Goal: Transaction & Acquisition: Book appointment/travel/reservation

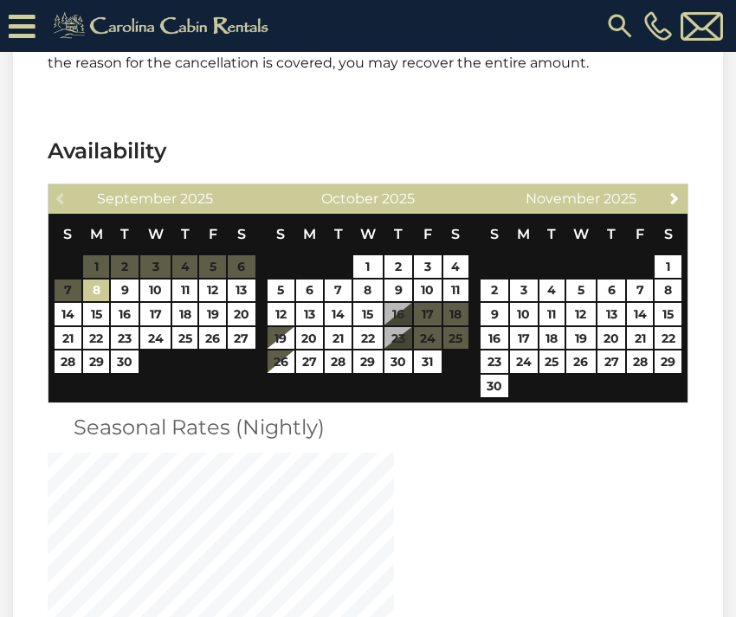
scroll to position [4263, 0]
click at [675, 191] on span "Next" at bounding box center [674, 198] width 14 height 14
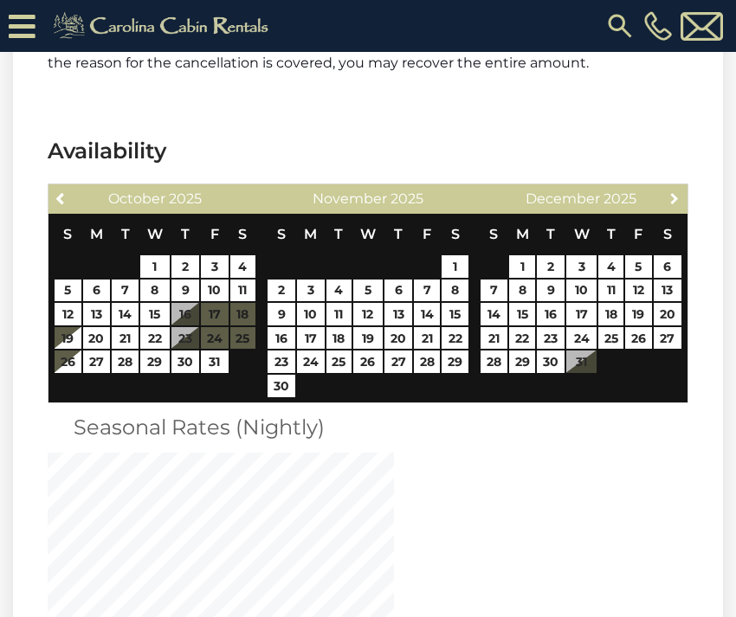
click at [675, 191] on span "Next" at bounding box center [674, 198] width 14 height 14
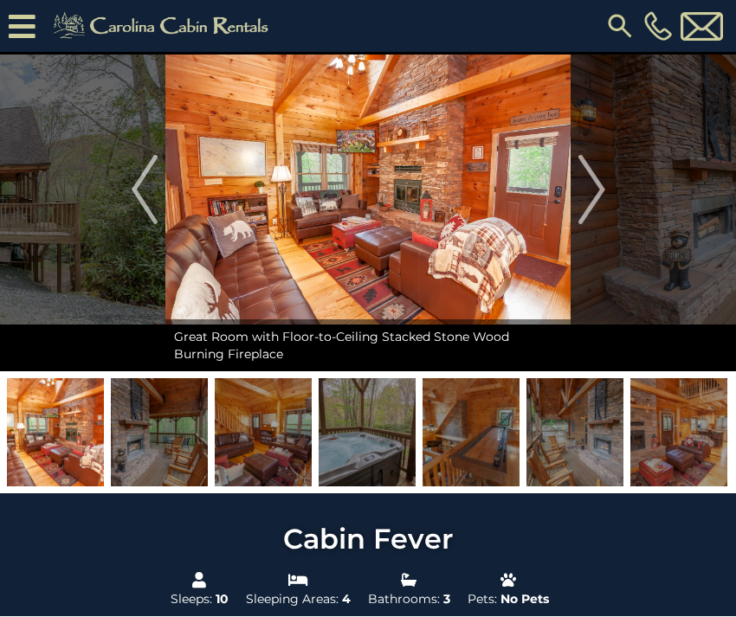
scroll to position [0, 0]
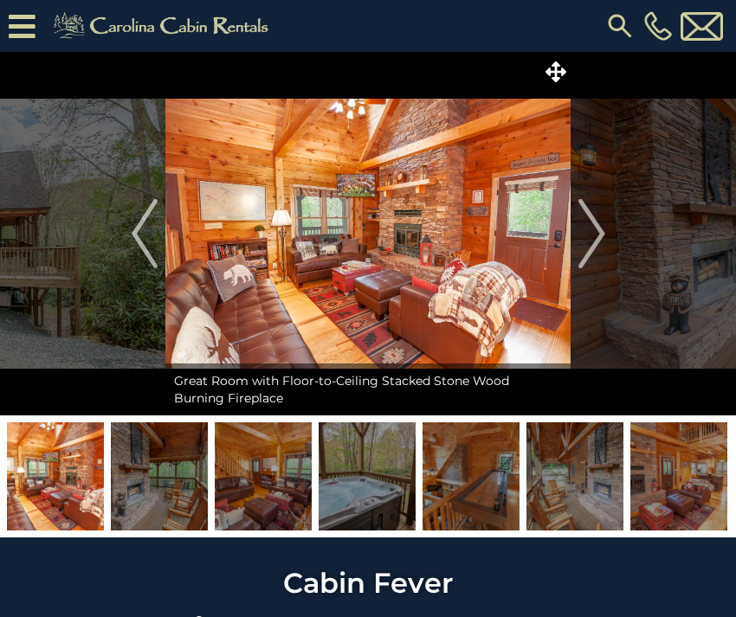
click at [367, 488] on img at bounding box center [366, 476] width 97 height 108
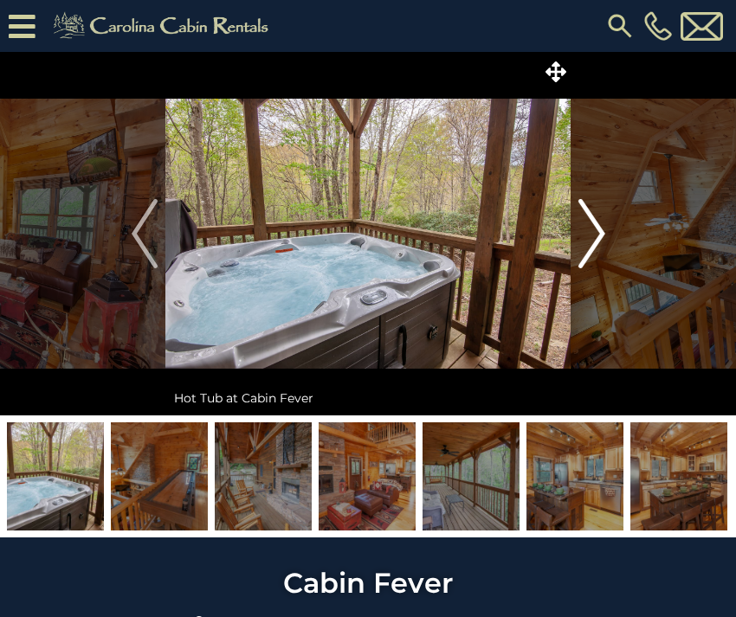
click at [591, 234] on img "Next" at bounding box center [591, 233] width 26 height 69
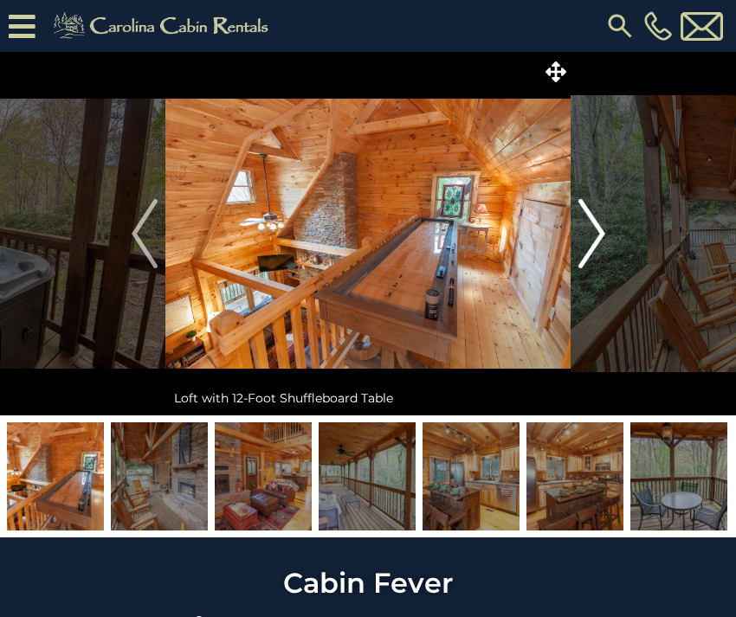
click at [591, 234] on img "Next" at bounding box center [591, 233] width 26 height 69
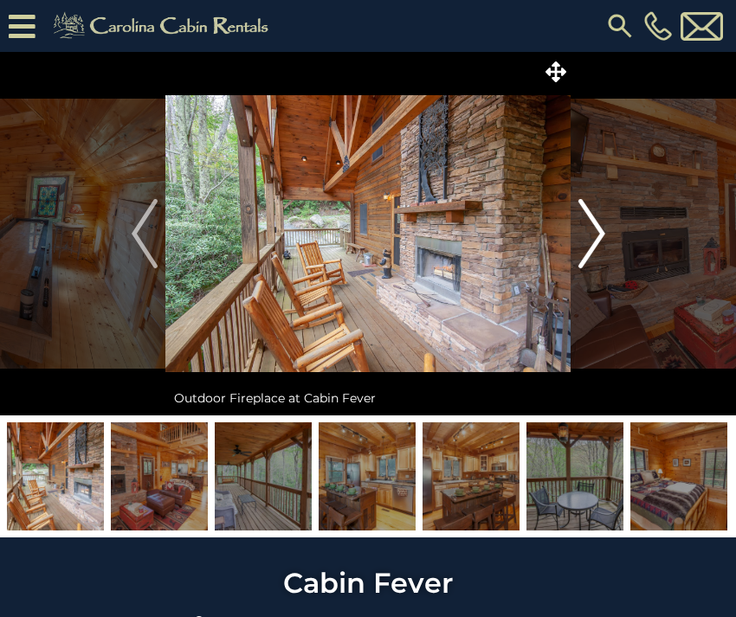
click at [591, 234] on img "Next" at bounding box center [591, 233] width 26 height 69
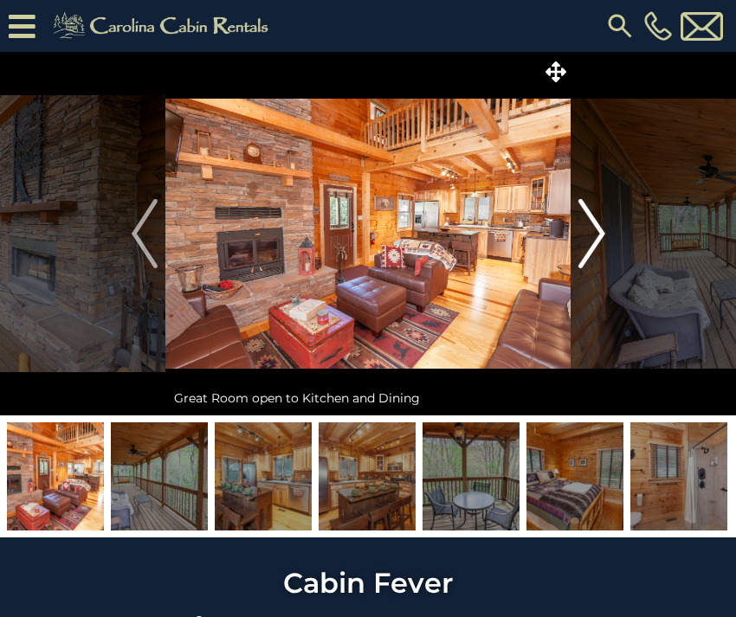
click at [591, 234] on img "Next" at bounding box center [591, 233] width 26 height 69
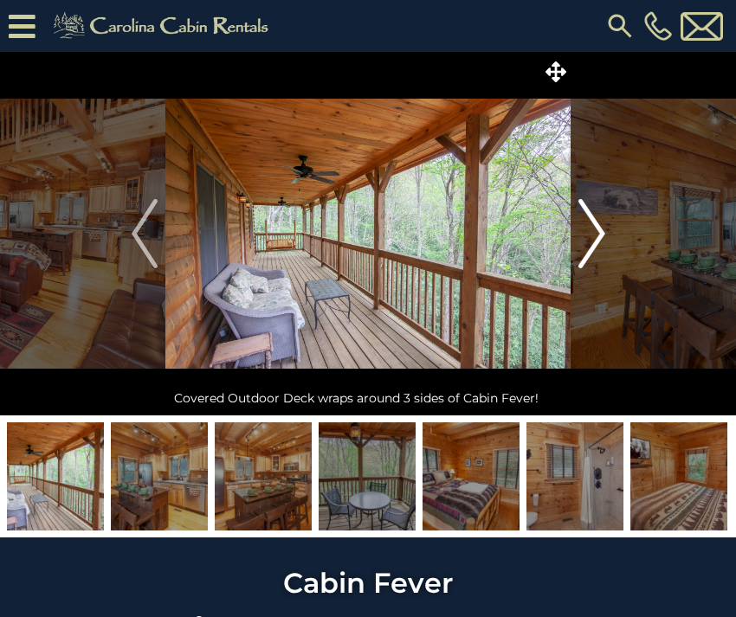
click at [591, 234] on img "Next" at bounding box center [591, 233] width 26 height 69
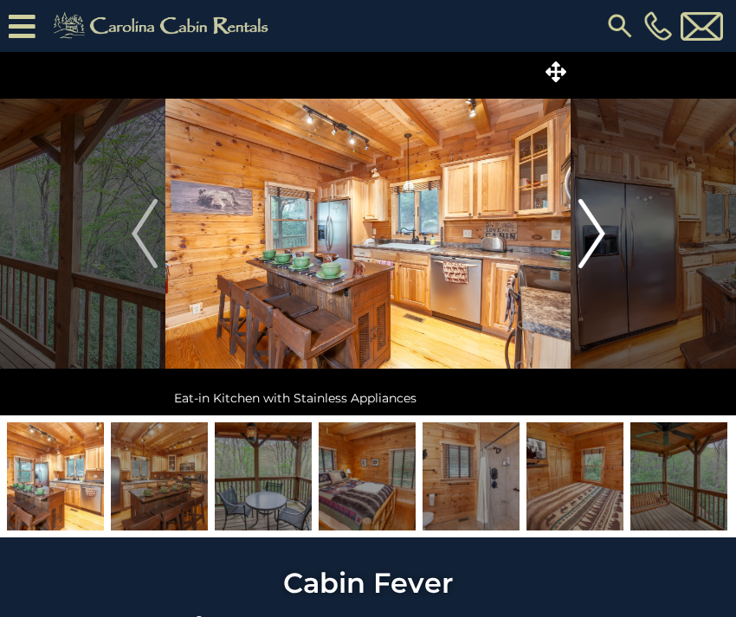
click at [591, 234] on img "Next" at bounding box center [591, 233] width 26 height 69
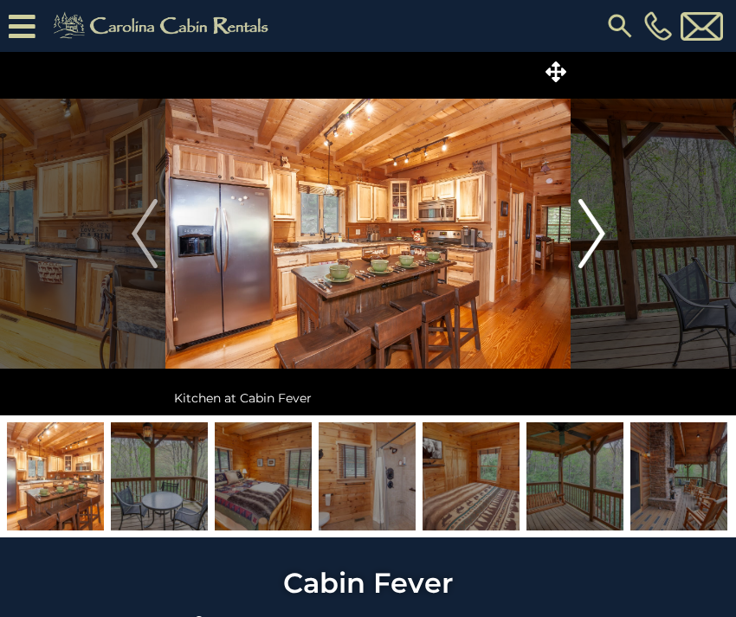
click at [591, 234] on img "Next" at bounding box center [591, 233] width 26 height 69
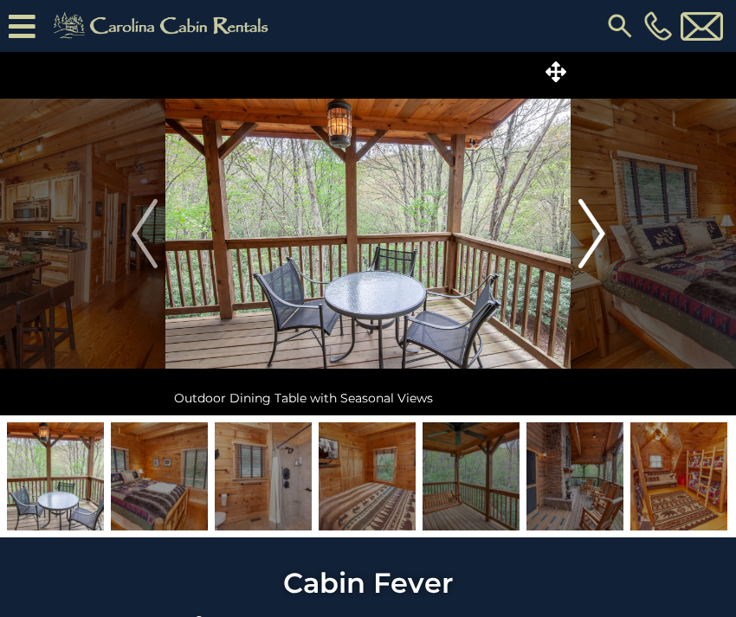
click at [591, 234] on img "Next" at bounding box center [591, 233] width 26 height 69
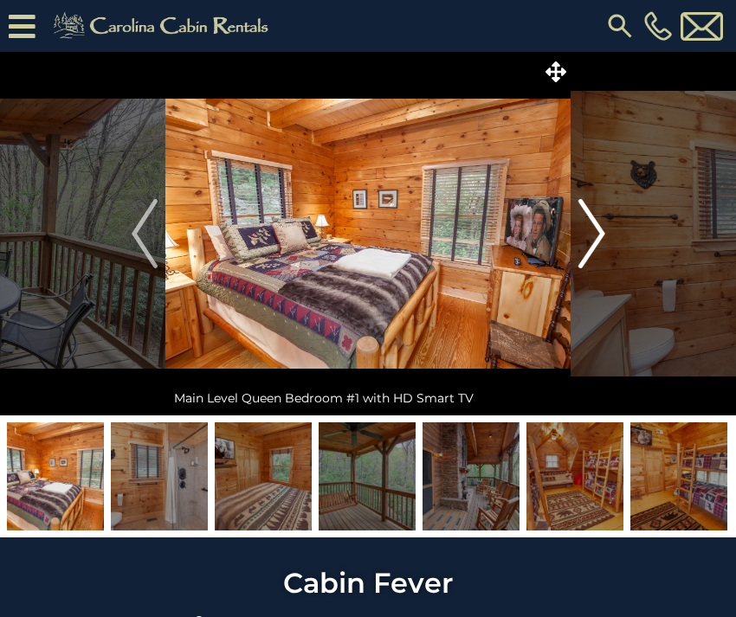
click at [591, 234] on img "Next" at bounding box center [591, 233] width 26 height 69
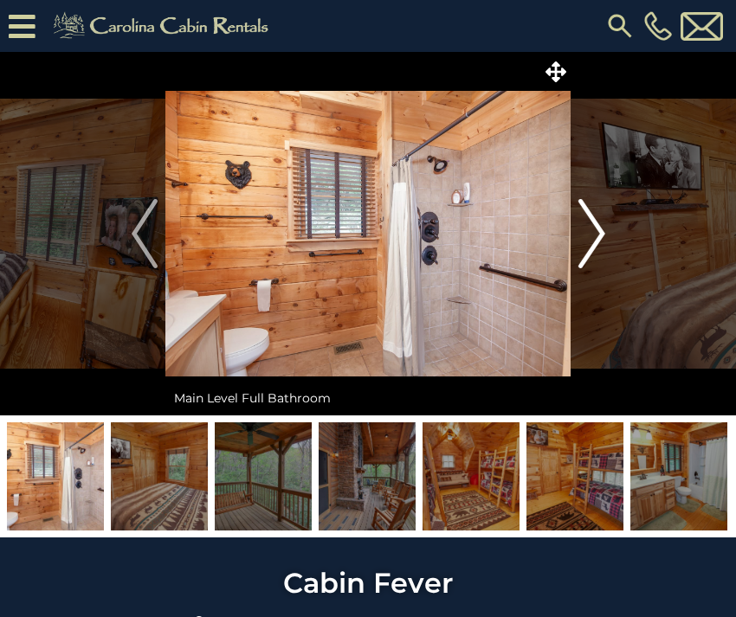
click at [591, 234] on img "Next" at bounding box center [591, 233] width 26 height 69
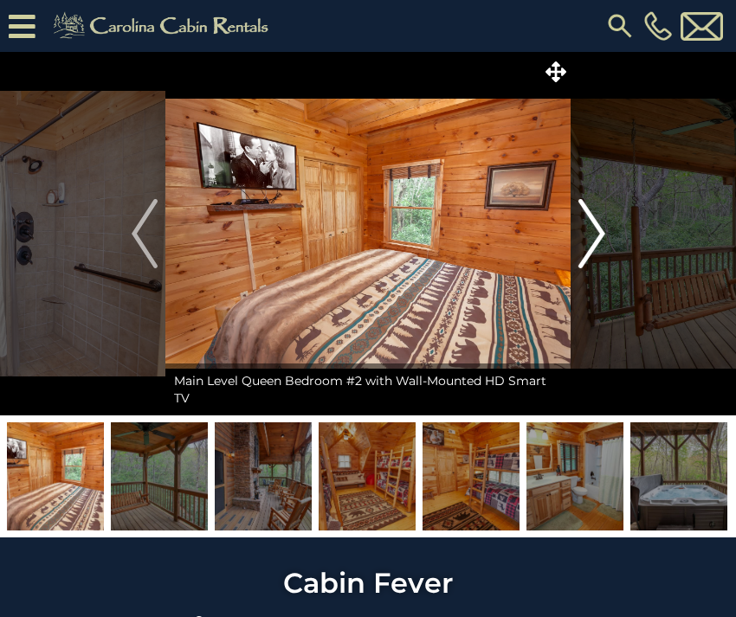
click at [591, 234] on img "Next" at bounding box center [591, 233] width 26 height 69
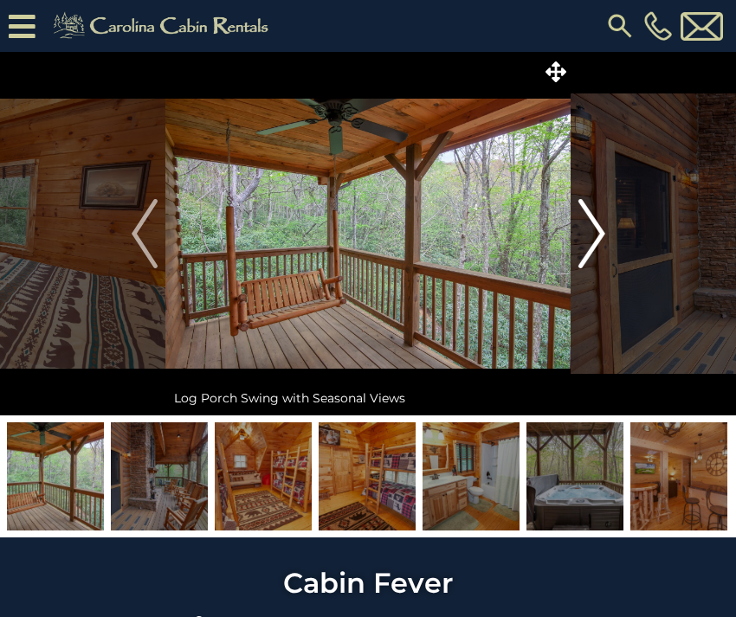
click at [591, 234] on img "Next" at bounding box center [591, 233] width 26 height 69
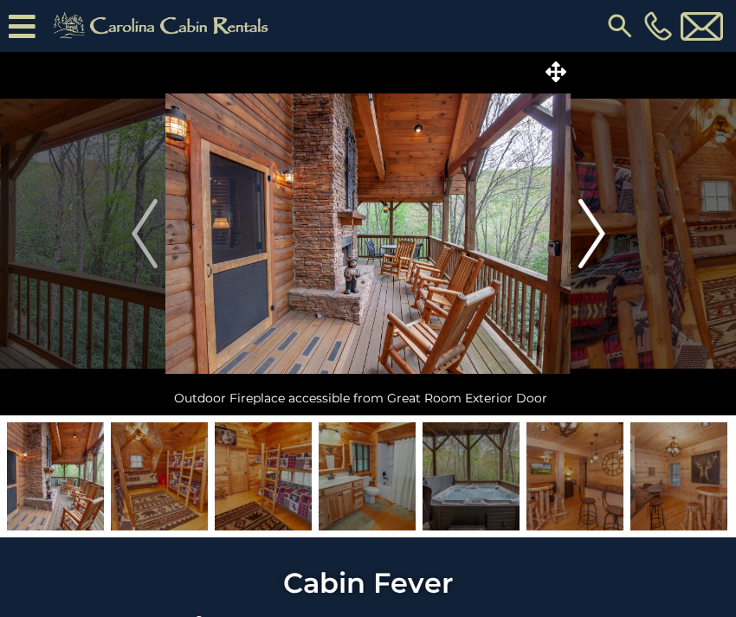
click at [591, 234] on img "Next" at bounding box center [591, 233] width 26 height 69
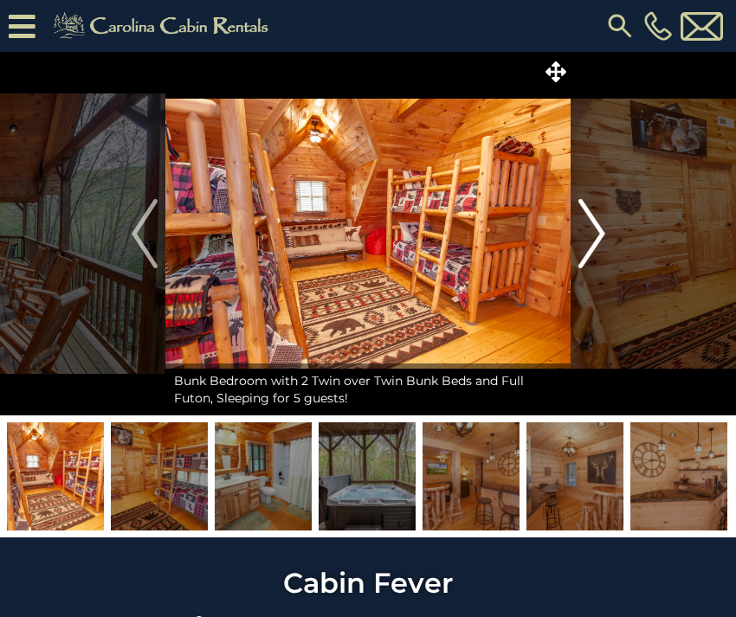
click at [591, 234] on img "Next" at bounding box center [591, 233] width 26 height 69
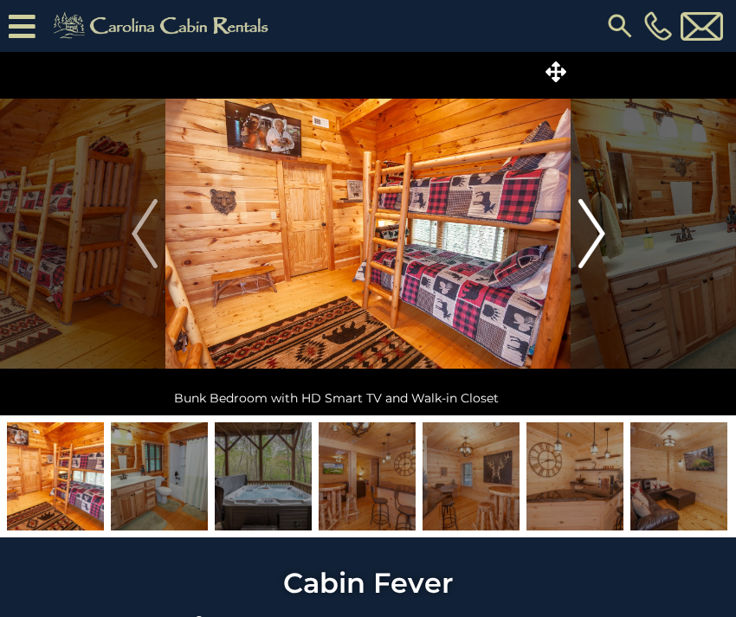
click at [591, 234] on img "Next" at bounding box center [591, 233] width 26 height 69
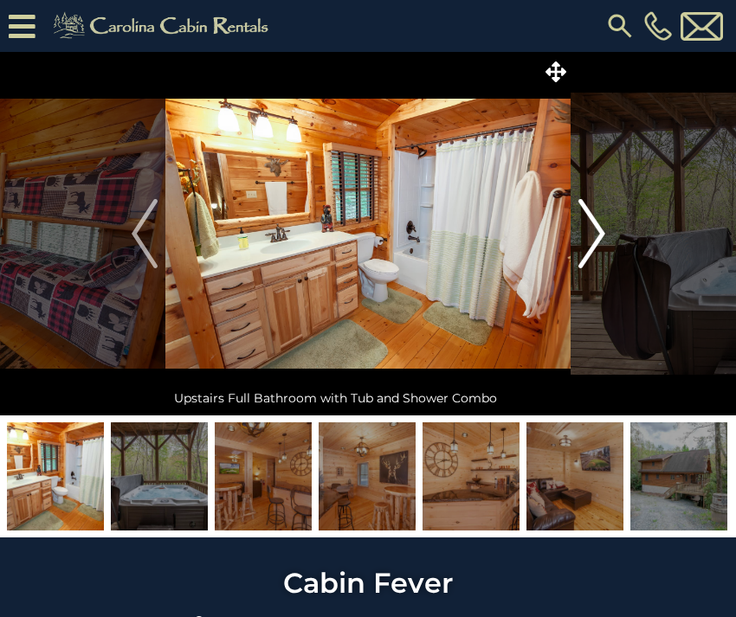
click at [591, 234] on img "Next" at bounding box center [591, 233] width 26 height 69
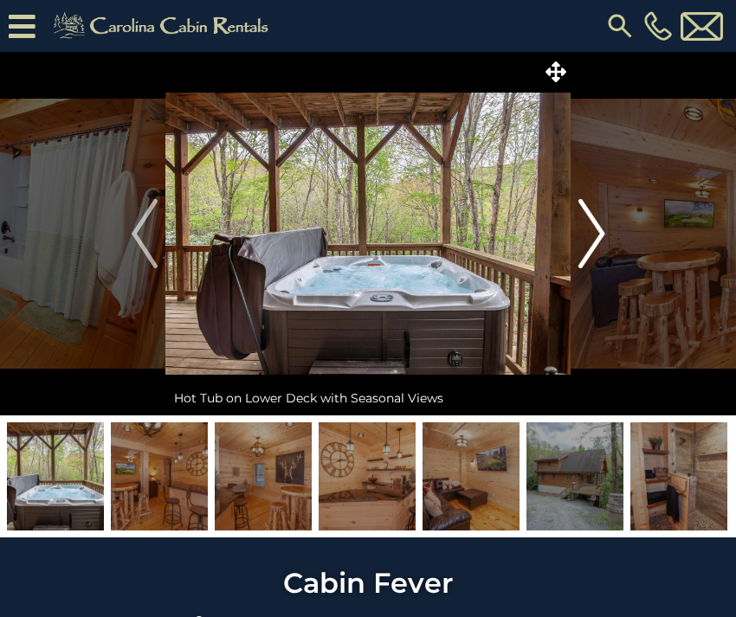
click at [591, 234] on img "Next" at bounding box center [591, 233] width 26 height 69
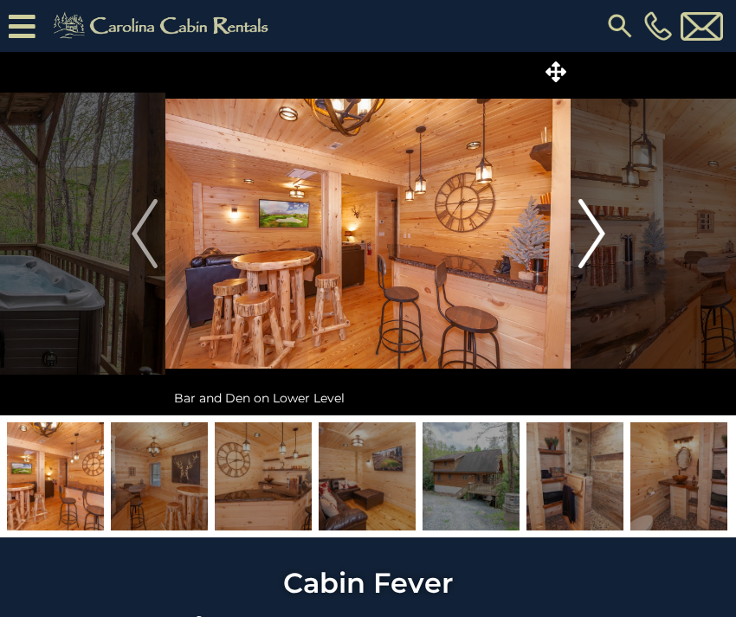
click at [591, 234] on img "Next" at bounding box center [591, 233] width 26 height 69
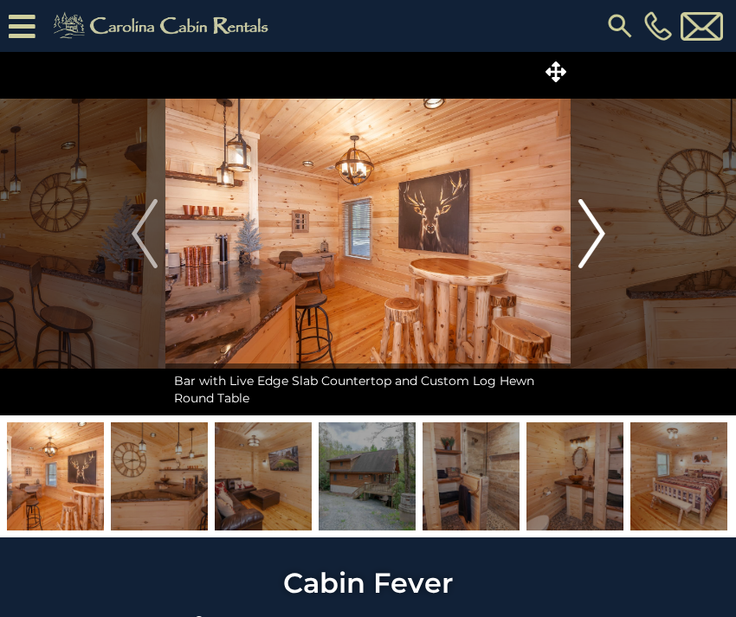
click at [591, 234] on img "Next" at bounding box center [591, 233] width 26 height 69
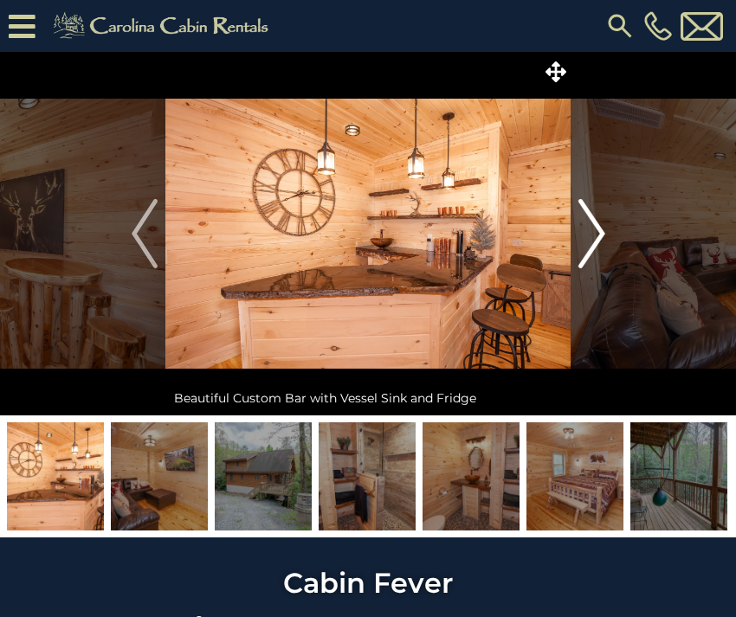
click at [591, 234] on img "Next" at bounding box center [591, 233] width 26 height 69
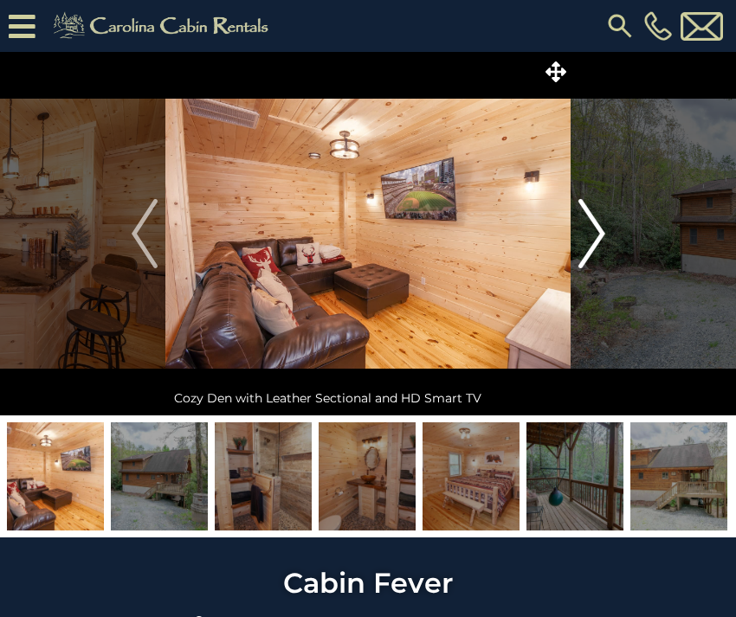
click at [591, 234] on img "Next" at bounding box center [591, 233] width 26 height 69
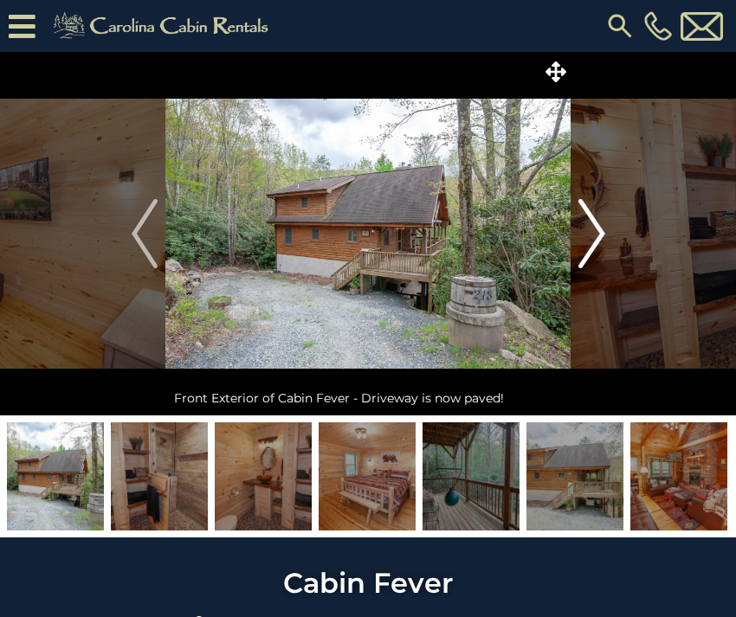
click at [591, 234] on img "Next" at bounding box center [591, 233] width 26 height 69
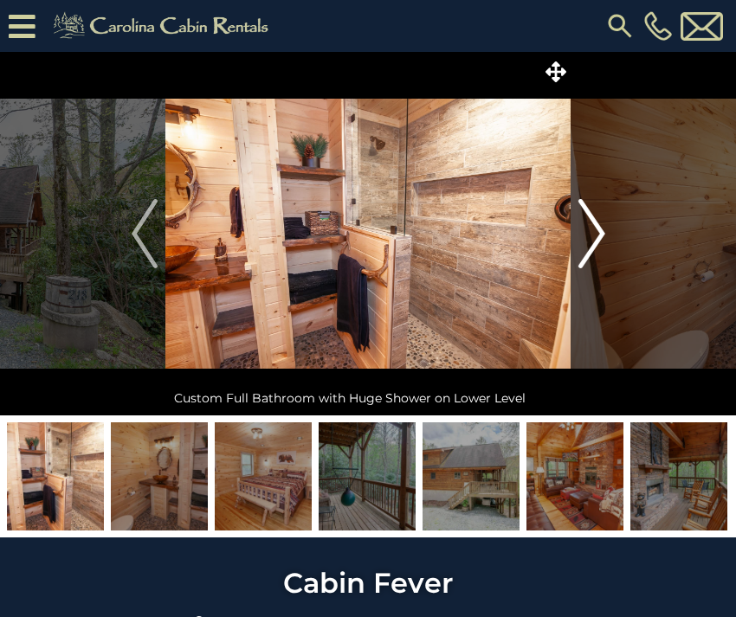
click at [597, 234] on img "Next" at bounding box center [591, 233] width 26 height 69
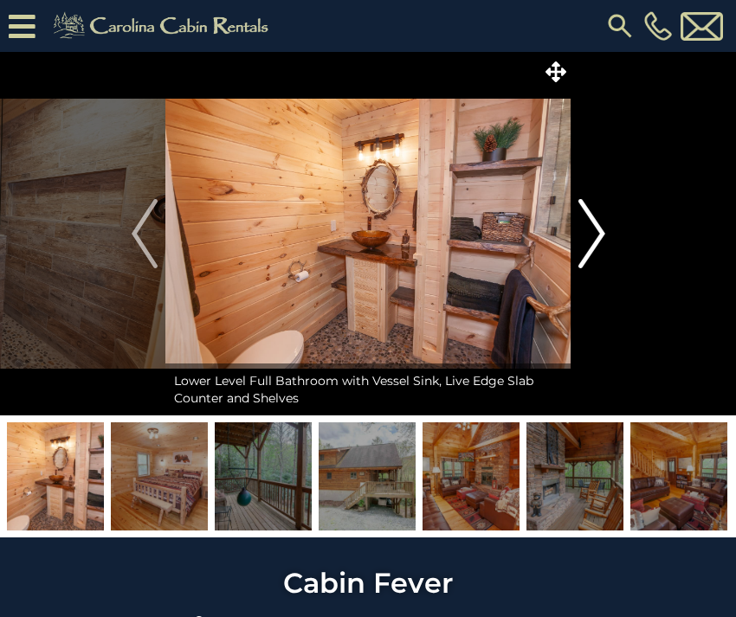
click at [597, 234] on img "Next" at bounding box center [591, 233] width 26 height 69
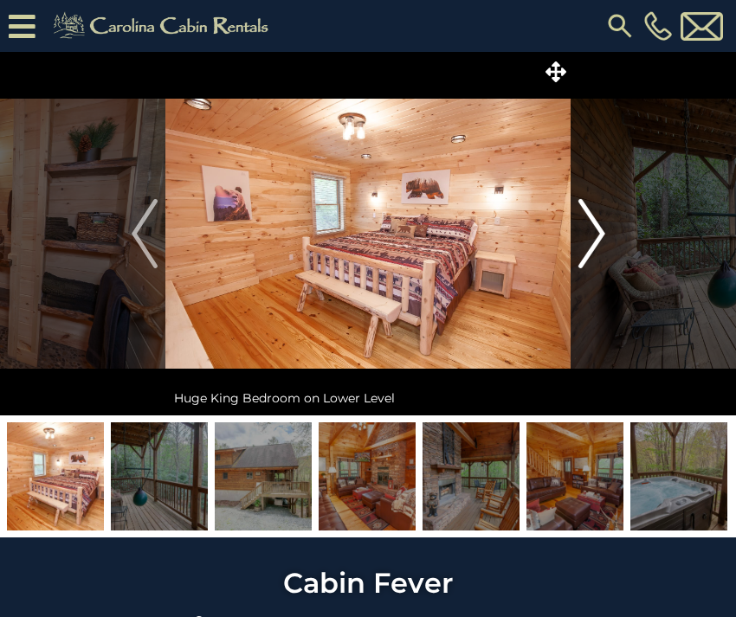
click at [597, 234] on img "Next" at bounding box center [591, 233] width 26 height 69
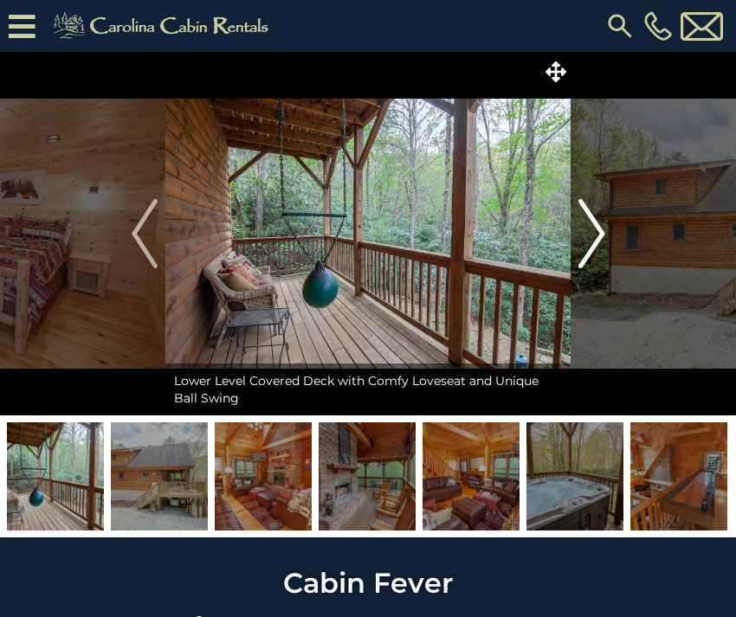
click at [597, 235] on img "Next" at bounding box center [591, 233] width 26 height 69
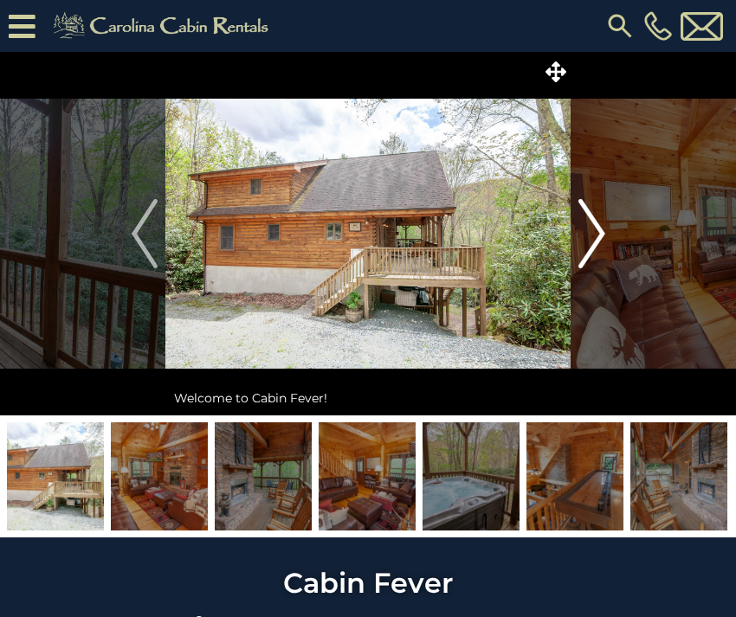
click at [597, 235] on img "Next" at bounding box center [591, 233] width 26 height 69
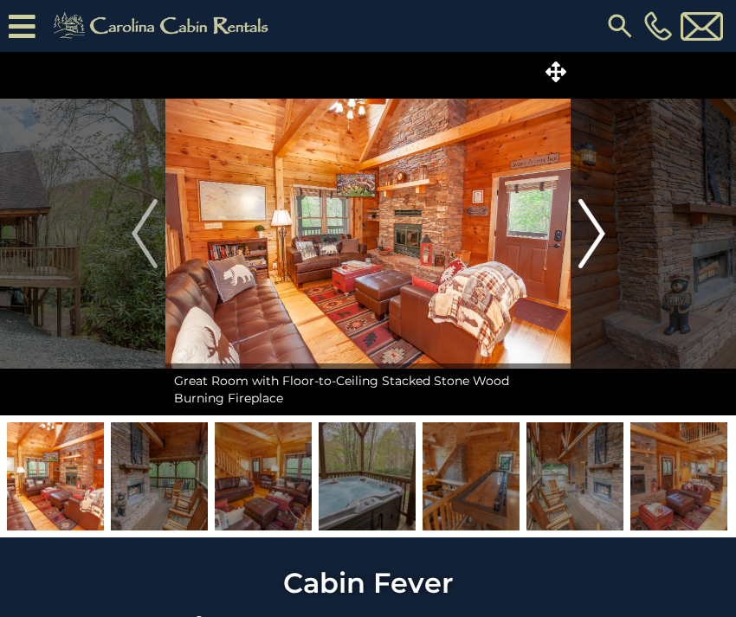
click at [601, 238] on img "Next" at bounding box center [591, 233] width 26 height 69
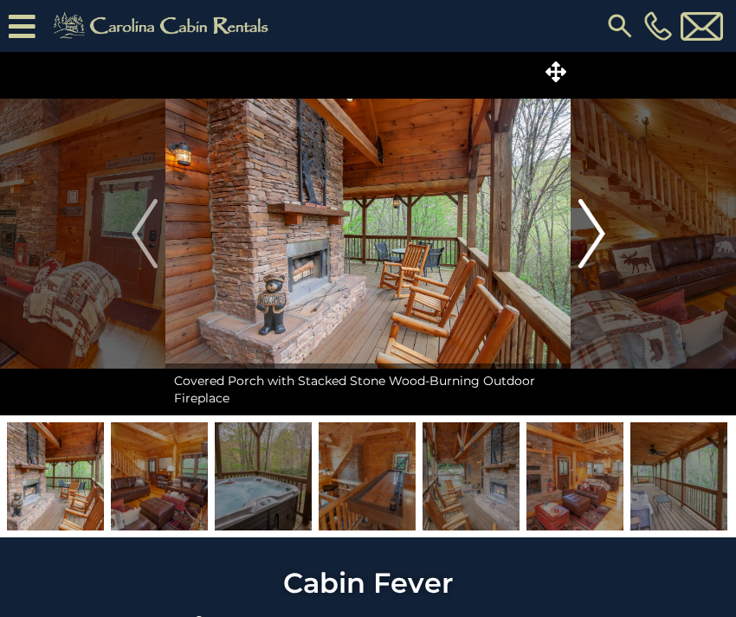
click at [601, 237] on img "Next" at bounding box center [591, 233] width 26 height 69
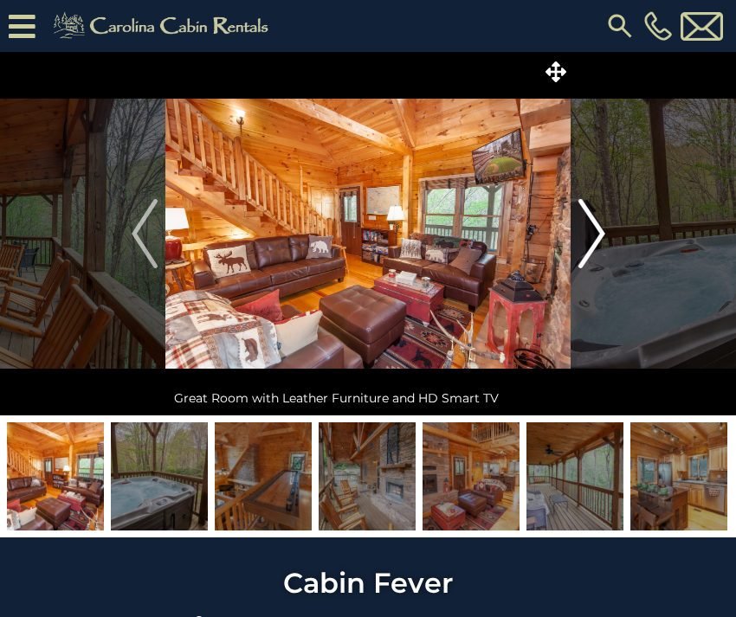
click at [601, 237] on img "Next" at bounding box center [591, 233] width 26 height 69
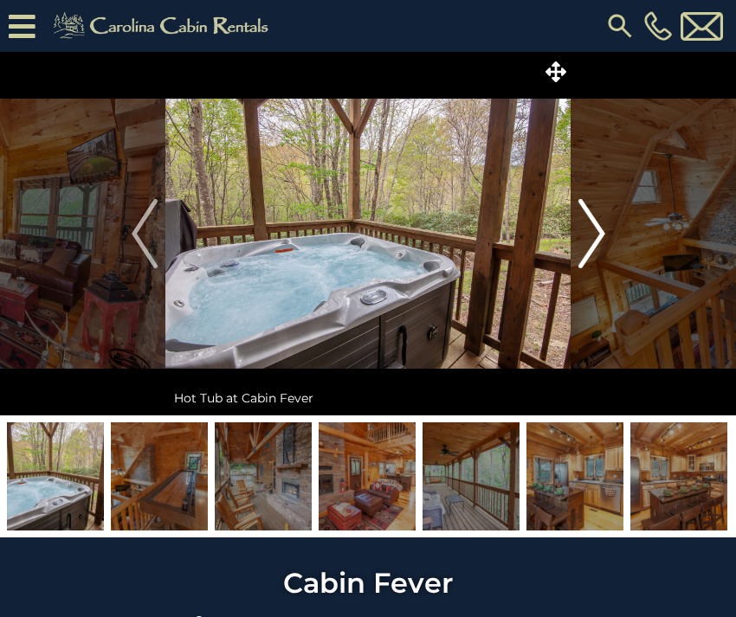
click at [601, 237] on img "Next" at bounding box center [591, 233] width 26 height 69
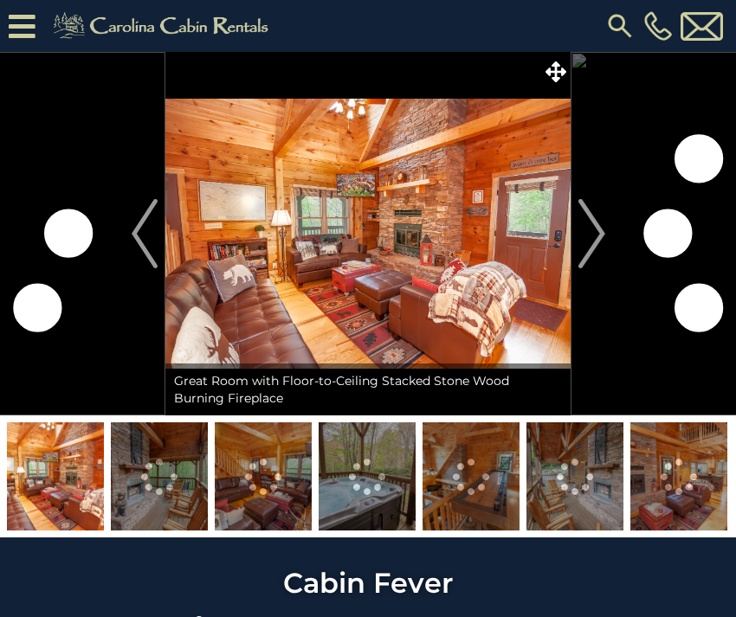
click at [34, 25] on icon at bounding box center [22, 26] width 27 height 30
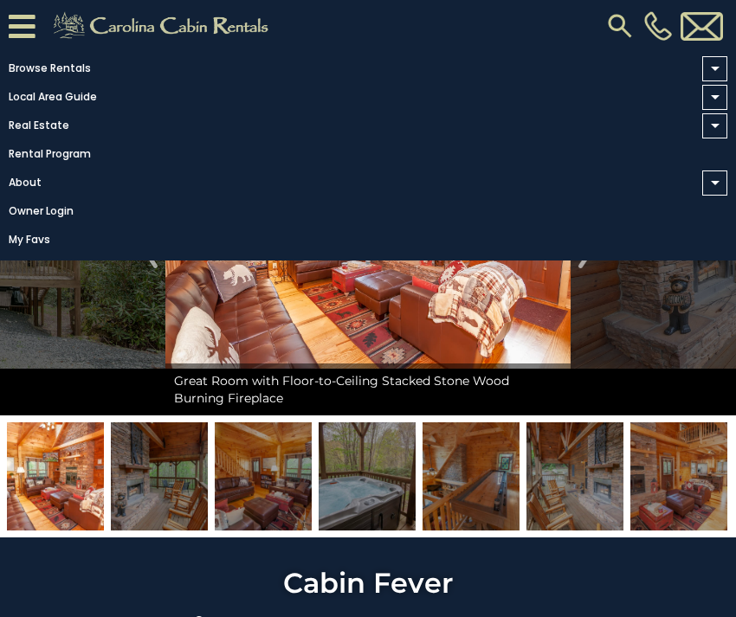
click at [722, 65] on span at bounding box center [714, 68] width 25 height 25
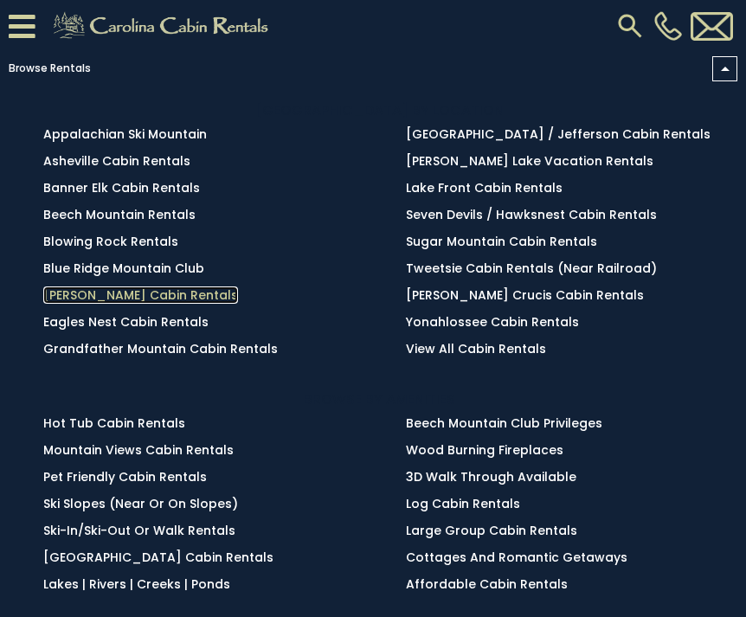
click at [103, 290] on link "[PERSON_NAME] Cabin Rentals" at bounding box center [140, 294] width 195 height 17
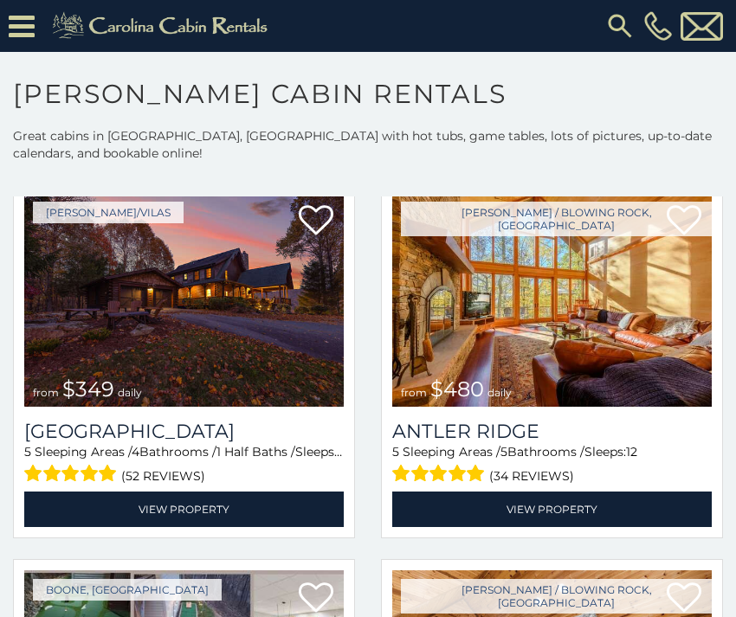
scroll to position [93, 0]
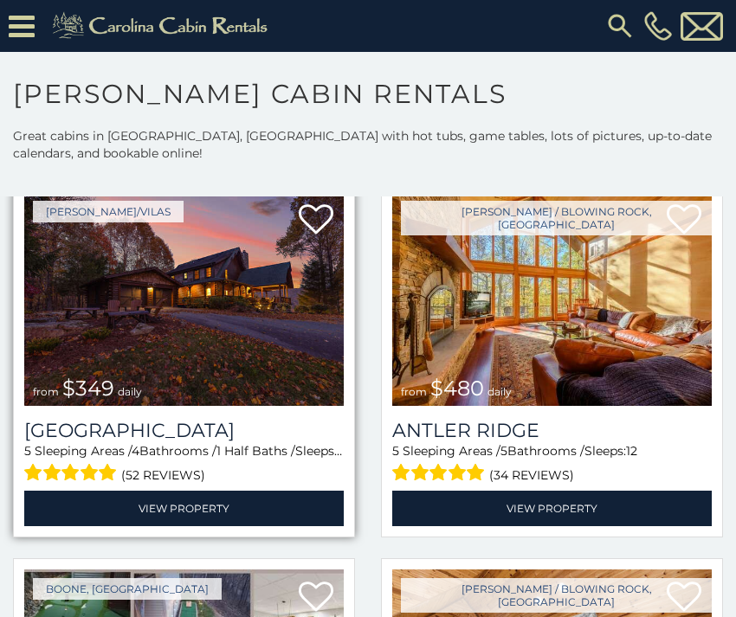
click at [316, 295] on img at bounding box center [183, 299] width 319 height 214
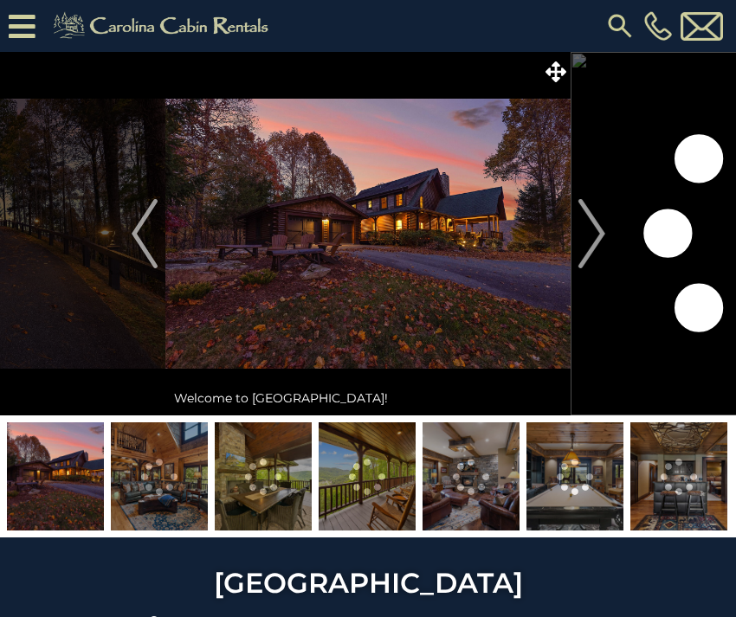
click at [556, 468] on img at bounding box center [574, 476] width 97 height 108
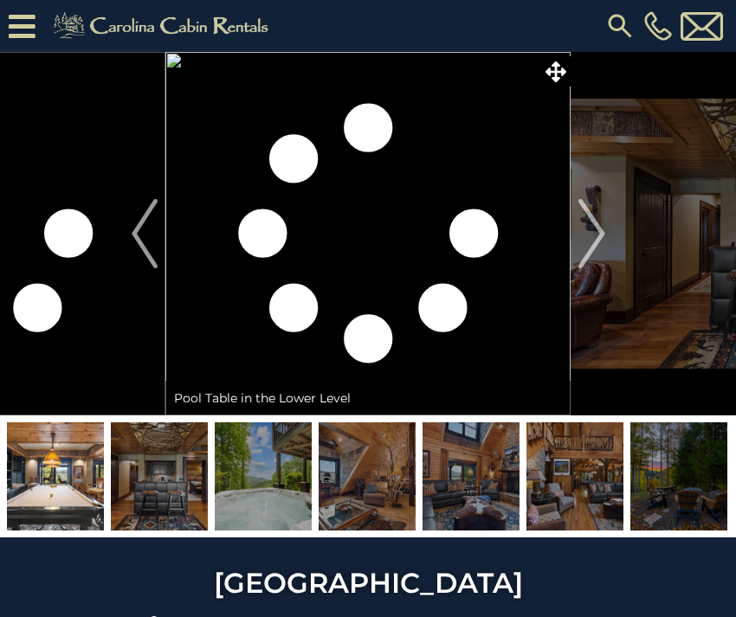
click at [261, 484] on img at bounding box center [263, 476] width 97 height 108
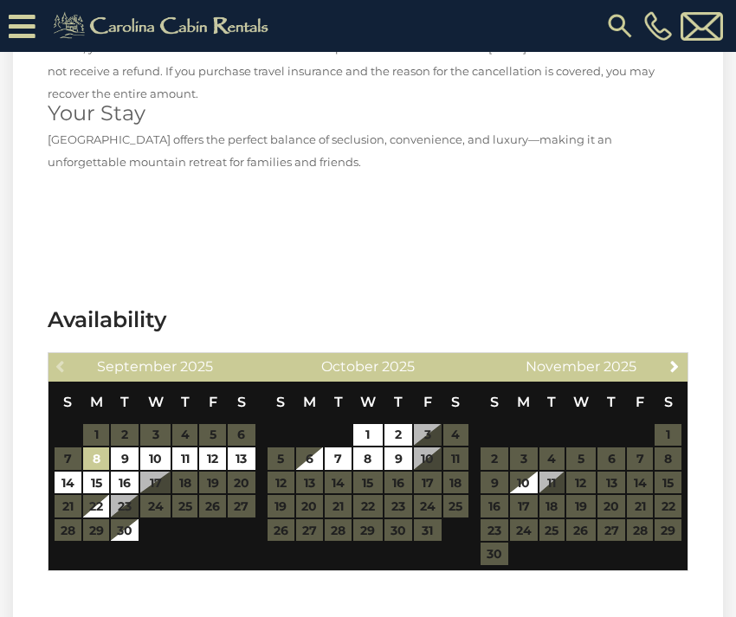
scroll to position [4169, 0]
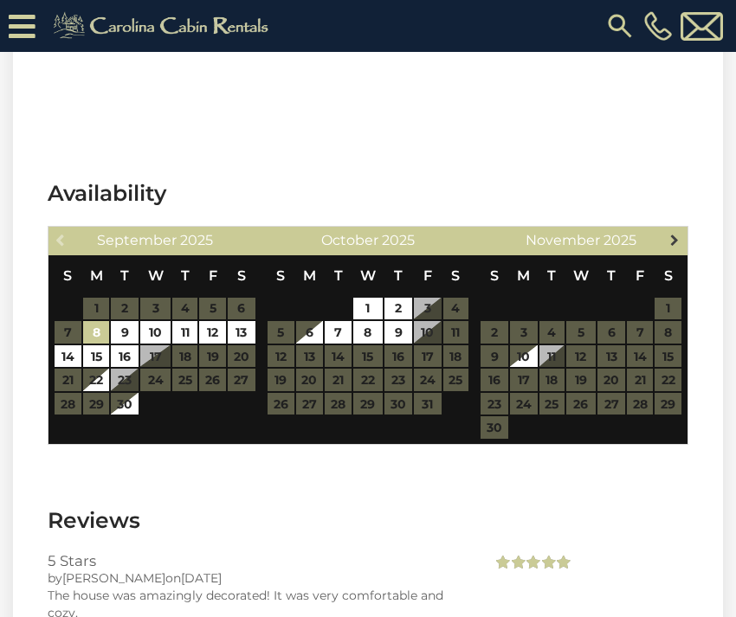
click at [675, 233] on span "Next" at bounding box center [674, 240] width 14 height 14
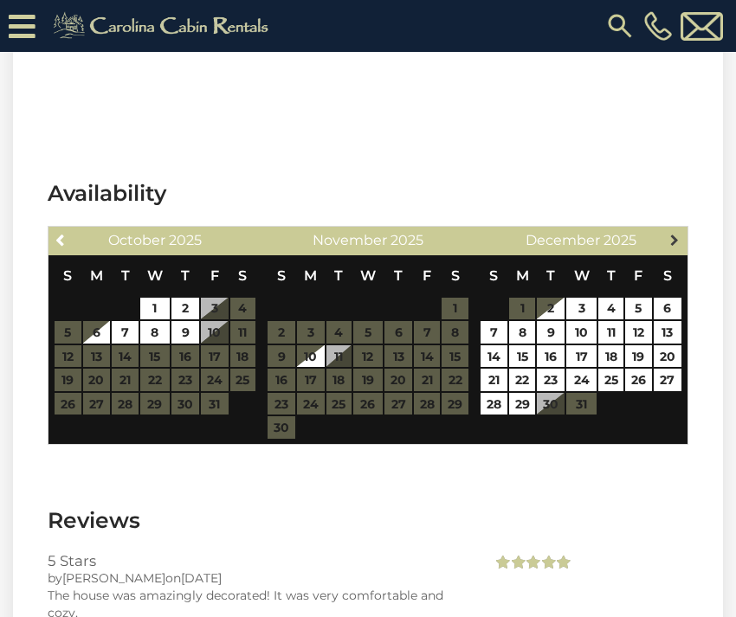
click at [679, 229] on link "Next" at bounding box center [675, 240] width 22 height 22
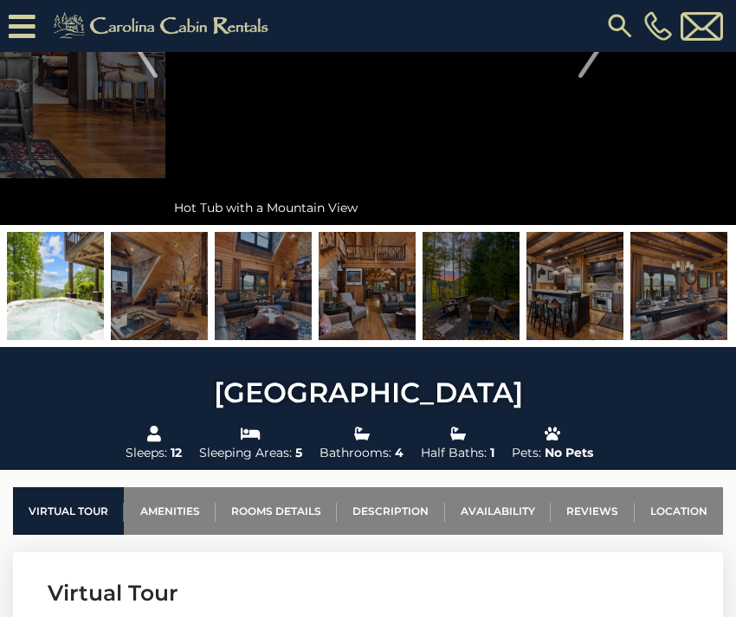
scroll to position [0, 0]
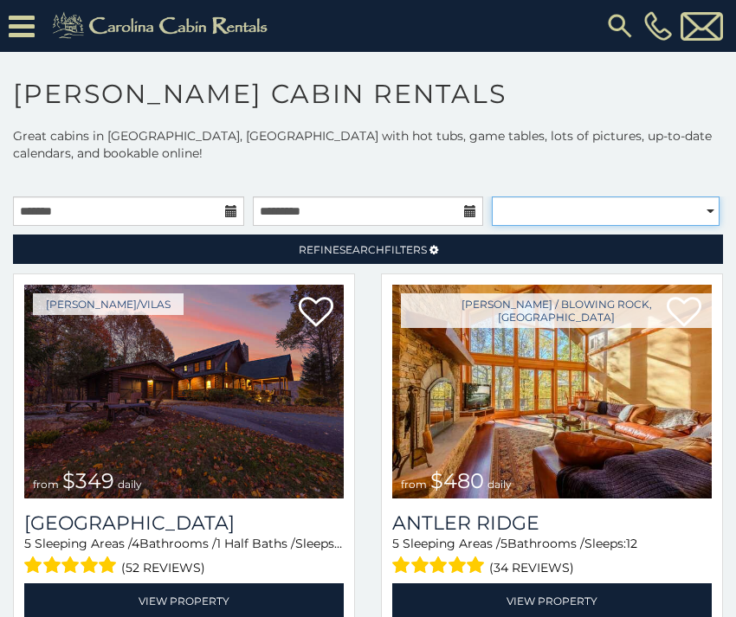
click at [603, 196] on select "**********" at bounding box center [606, 210] width 228 height 29
click at [492, 196] on select "**********" at bounding box center [606, 210] width 228 height 29
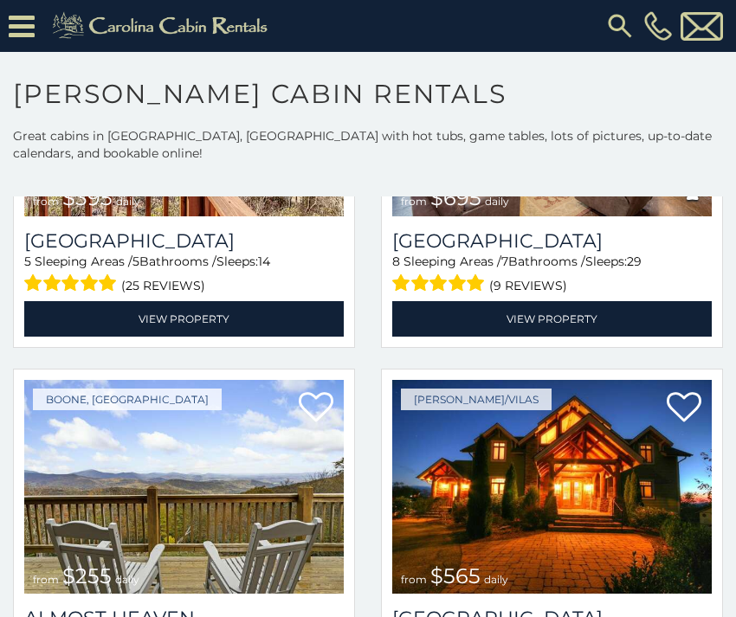
scroll to position [3008, 0]
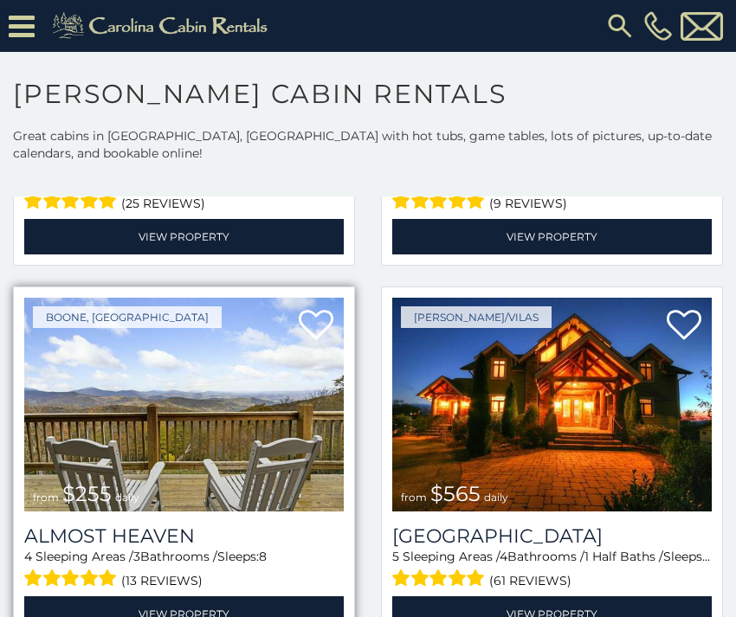
click at [321, 357] on img at bounding box center [183, 405] width 319 height 214
click at [292, 370] on img at bounding box center [183, 405] width 319 height 214
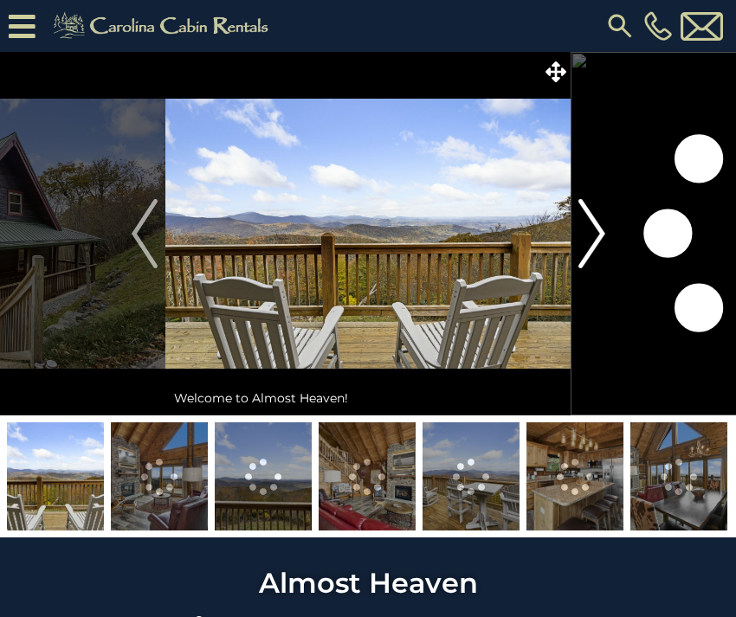
click at [600, 222] on img "Next" at bounding box center [591, 233] width 26 height 69
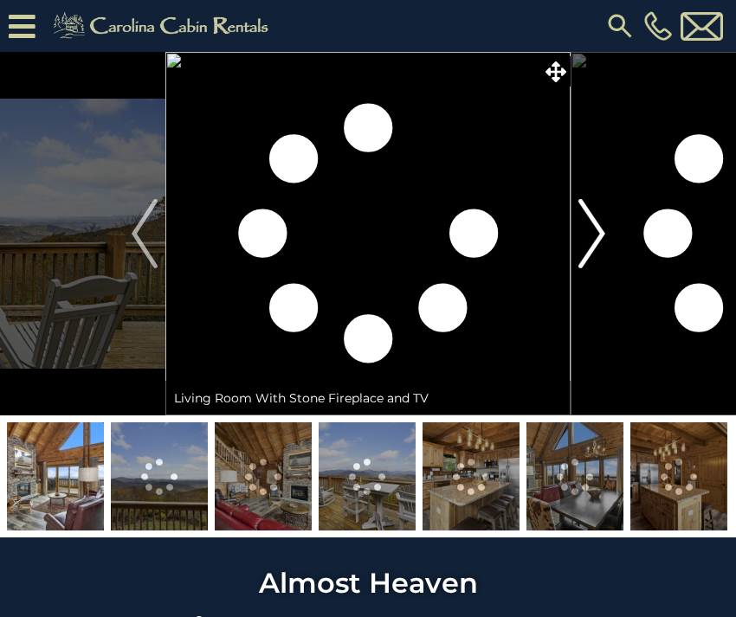
click at [599, 222] on img "Next" at bounding box center [591, 233] width 26 height 69
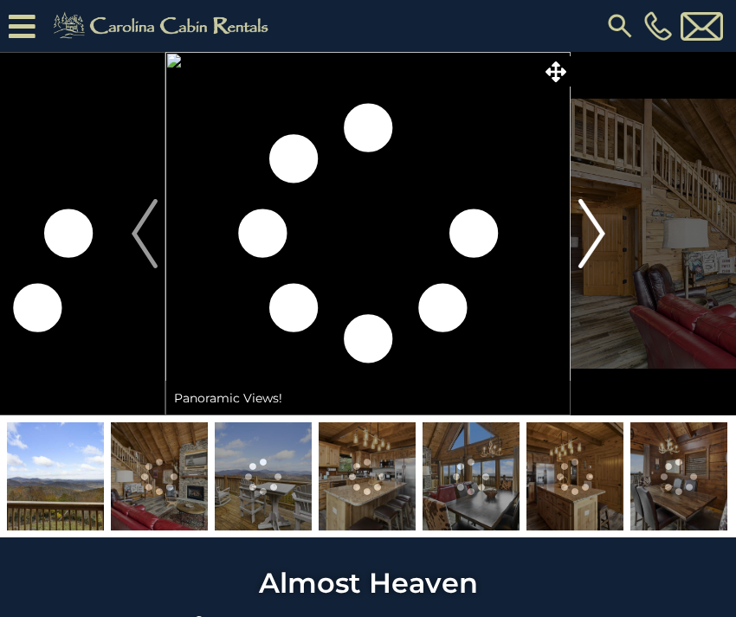
click at [599, 222] on img "Next" at bounding box center [591, 233] width 26 height 69
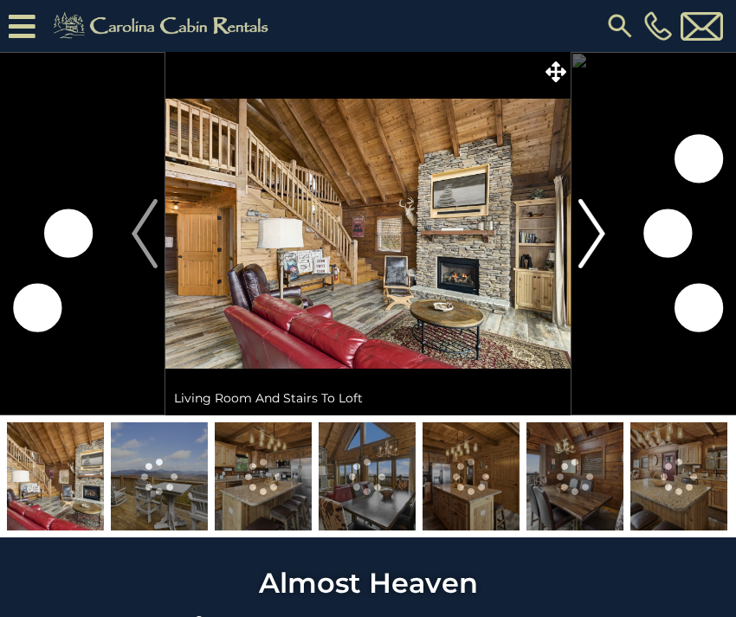
click at [599, 222] on img "Next" at bounding box center [591, 233] width 26 height 69
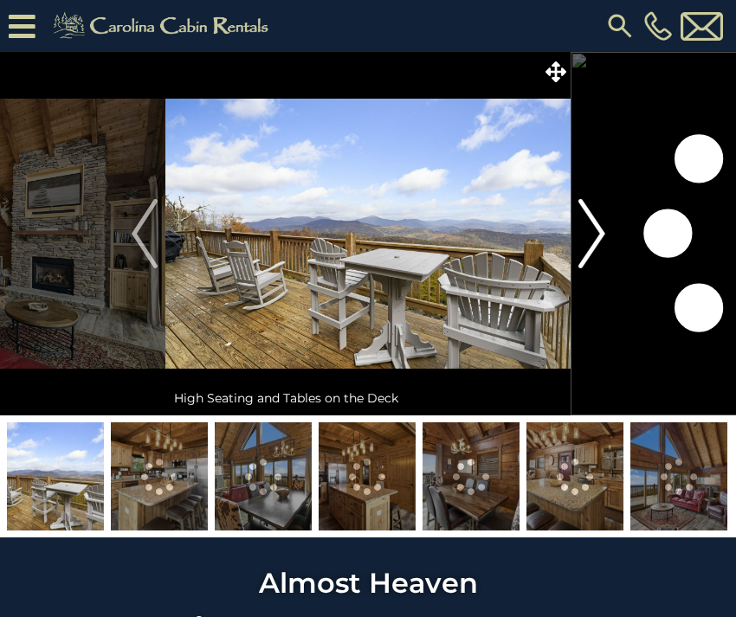
click at [599, 222] on img "Next" at bounding box center [591, 233] width 26 height 69
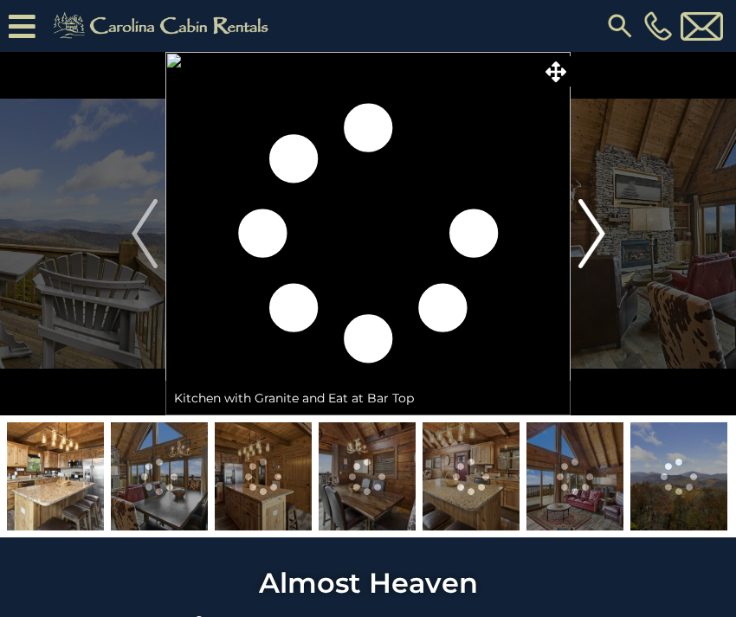
click at [599, 222] on img "Next" at bounding box center [591, 233] width 26 height 69
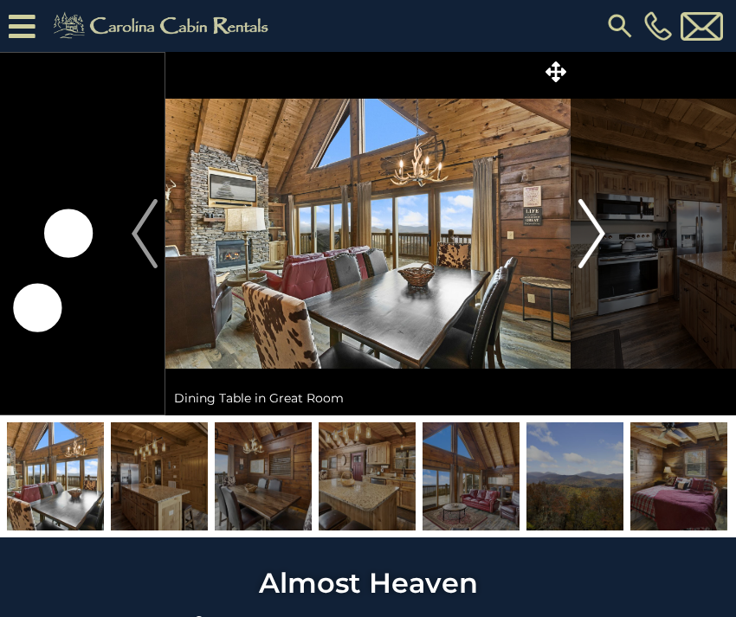
click at [599, 222] on img "Next" at bounding box center [591, 233] width 26 height 69
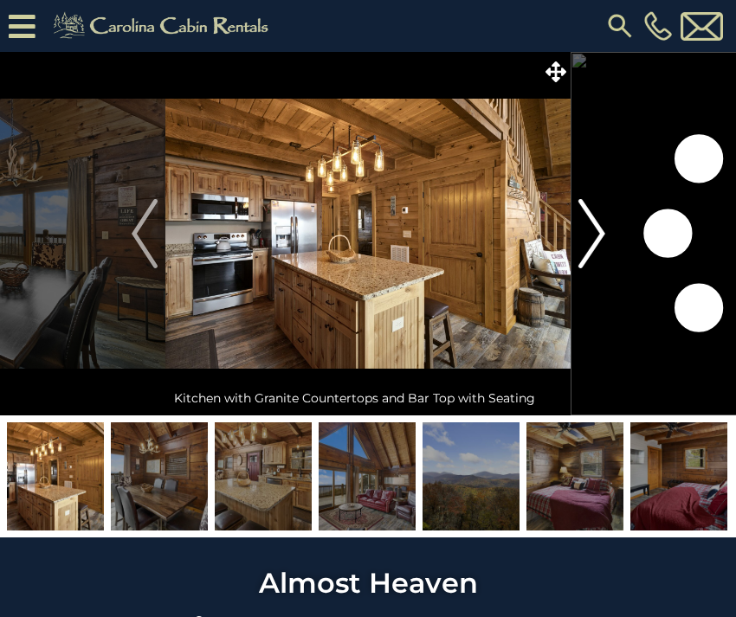
click at [599, 222] on img "Next" at bounding box center [591, 233] width 26 height 69
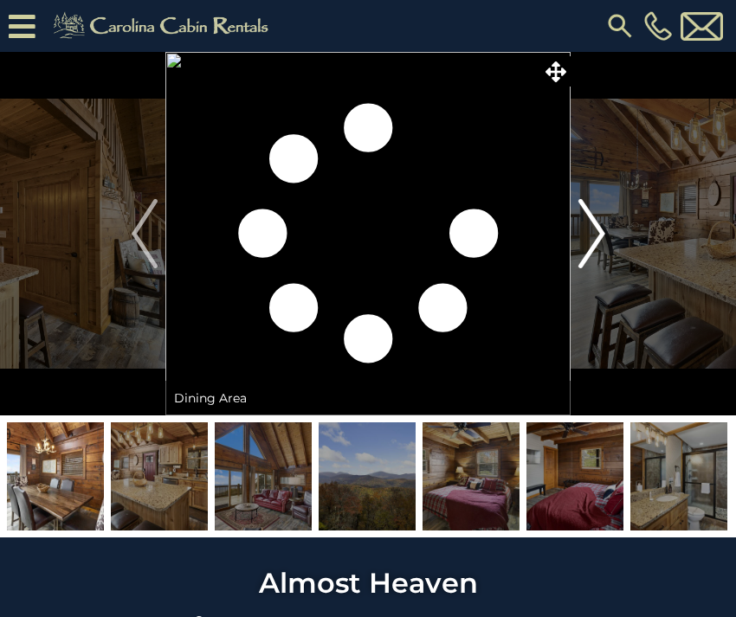
click at [599, 222] on img "Next" at bounding box center [591, 233] width 26 height 69
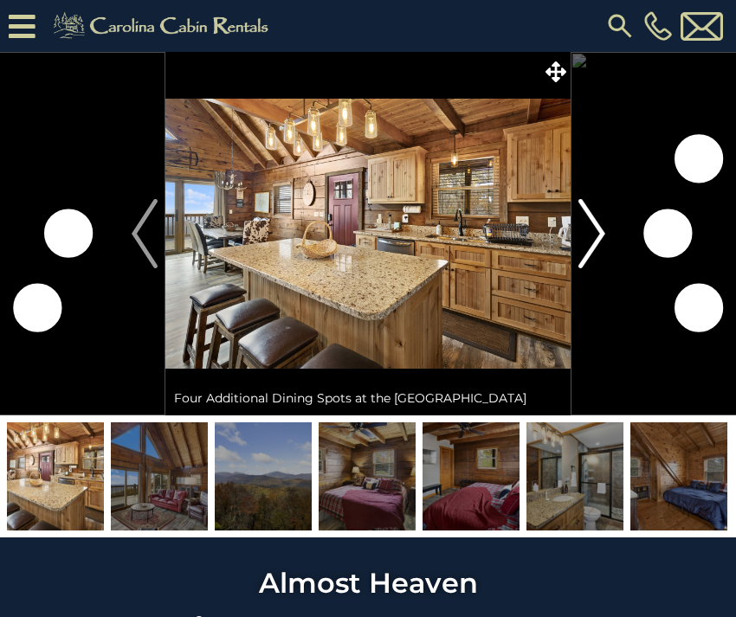
click at [599, 222] on img "Next" at bounding box center [591, 233] width 26 height 69
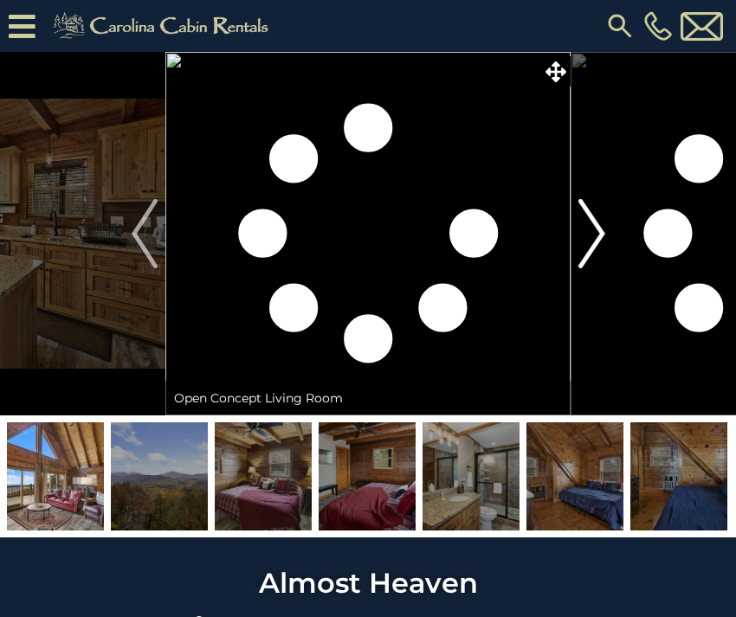
click at [599, 222] on img "Next" at bounding box center [591, 233] width 26 height 69
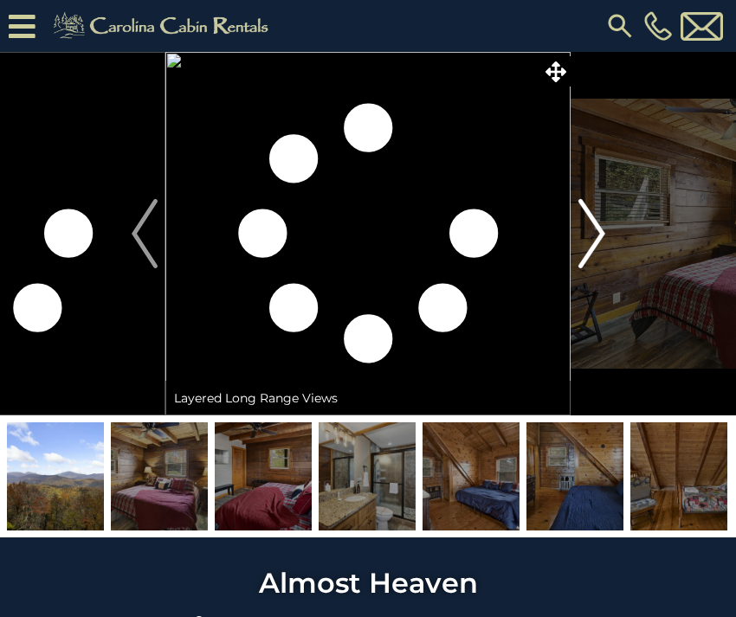
click at [599, 222] on img "Next" at bounding box center [591, 233] width 26 height 69
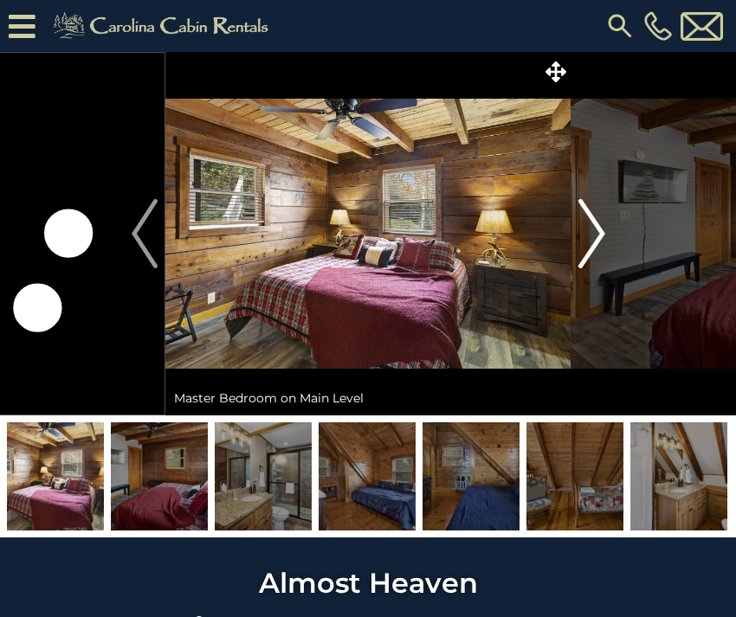
click at [599, 222] on img "Next" at bounding box center [591, 233] width 26 height 69
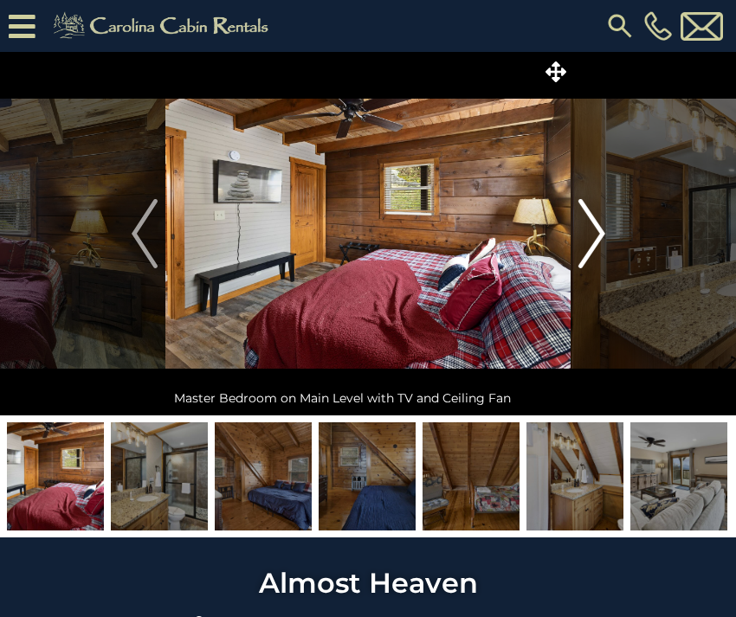
click at [599, 222] on img "Next" at bounding box center [591, 233] width 26 height 69
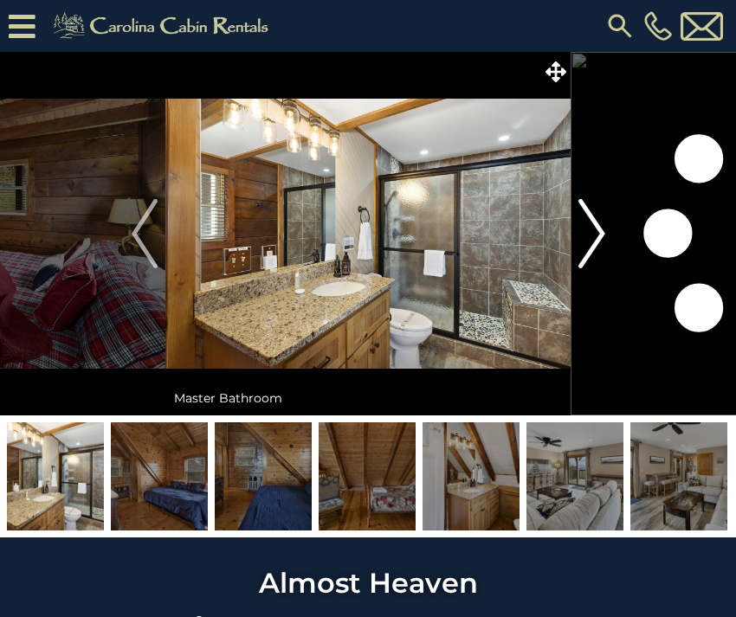
click at [599, 222] on img "Next" at bounding box center [591, 233] width 26 height 69
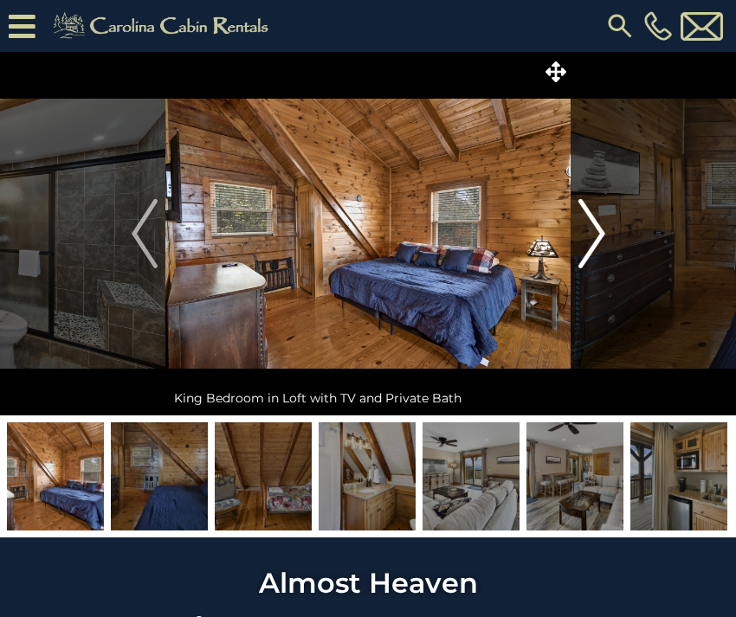
click at [599, 222] on img "Next" at bounding box center [591, 233] width 26 height 69
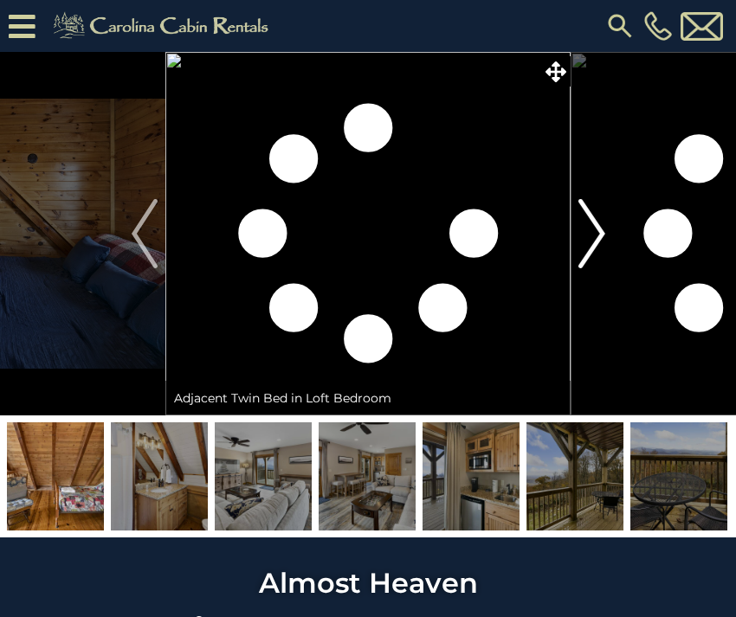
click at [599, 222] on img "Next" at bounding box center [591, 233] width 26 height 69
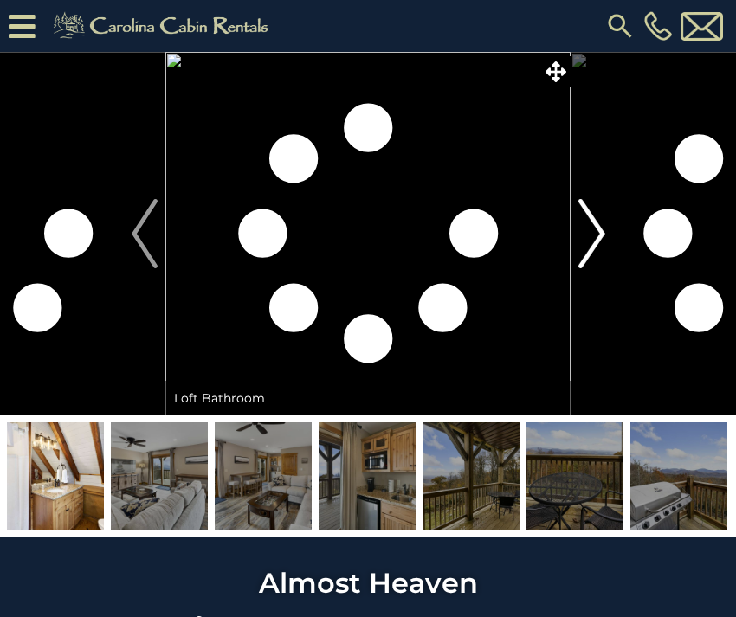
click at [599, 222] on img "Next" at bounding box center [591, 233] width 26 height 69
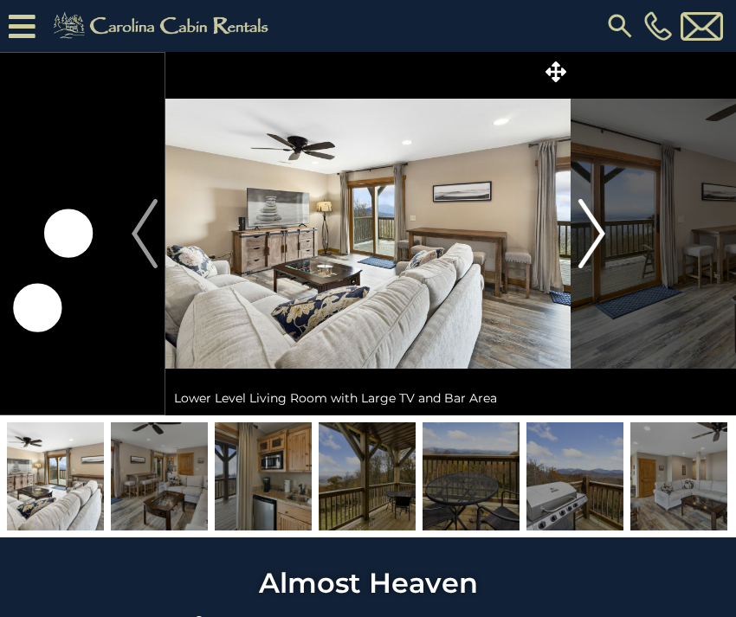
click at [599, 222] on img "Next" at bounding box center [591, 233] width 26 height 69
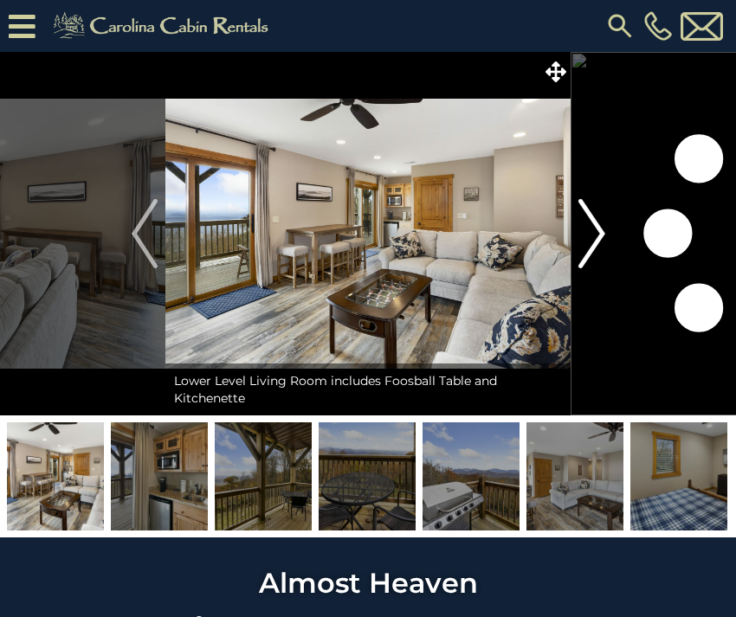
click at [599, 222] on img "Next" at bounding box center [591, 233] width 26 height 69
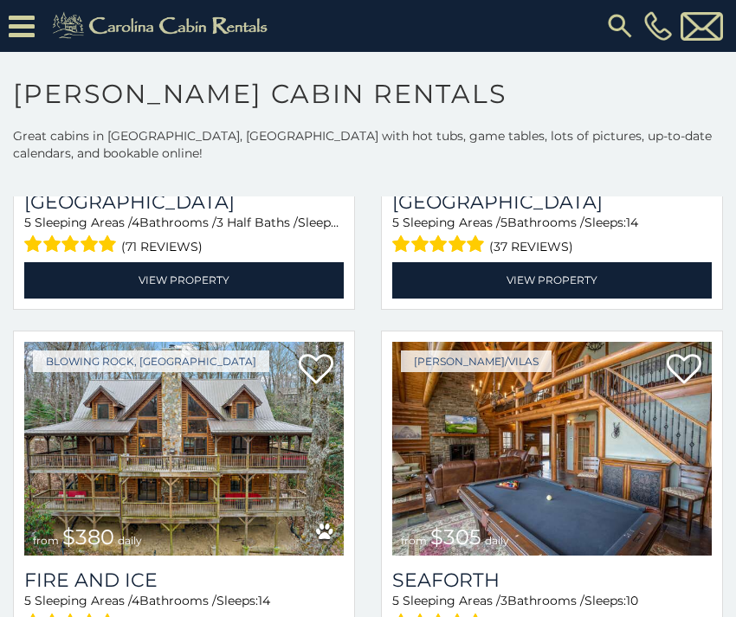
scroll to position [3425, 0]
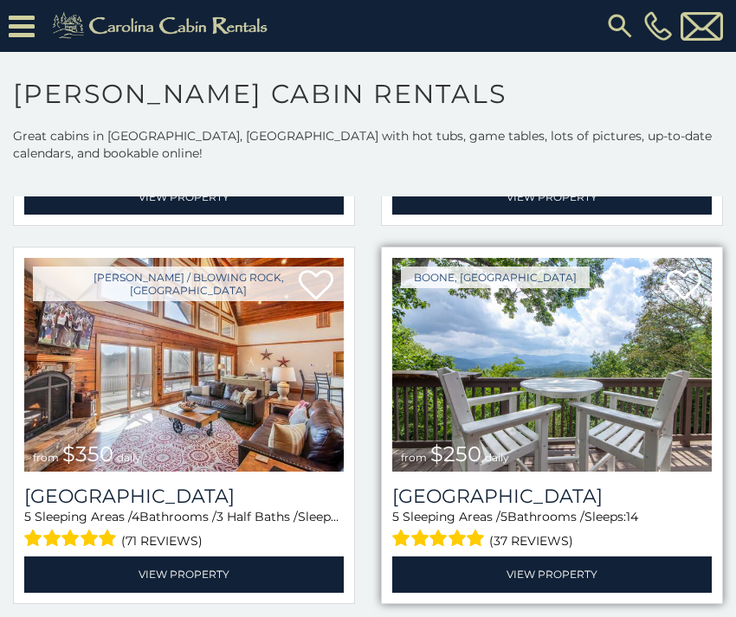
click at [617, 374] on img at bounding box center [551, 365] width 319 height 214
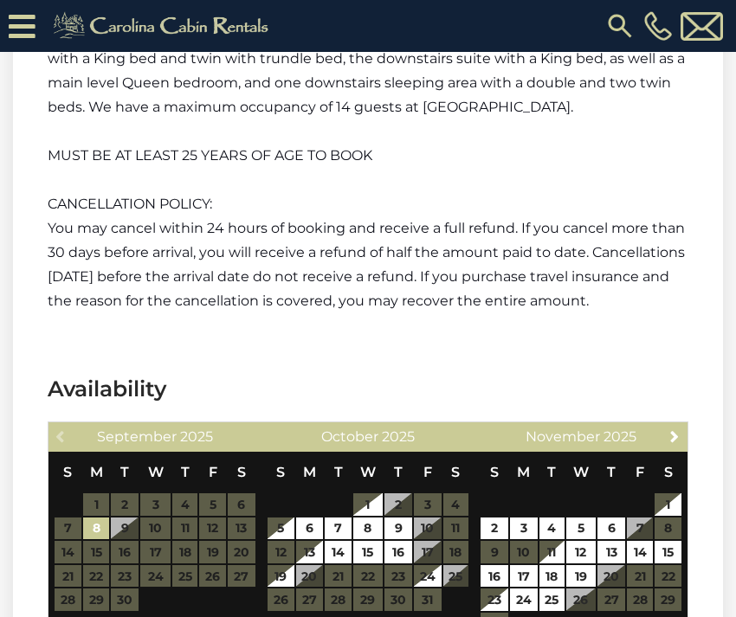
scroll to position [4019, 0]
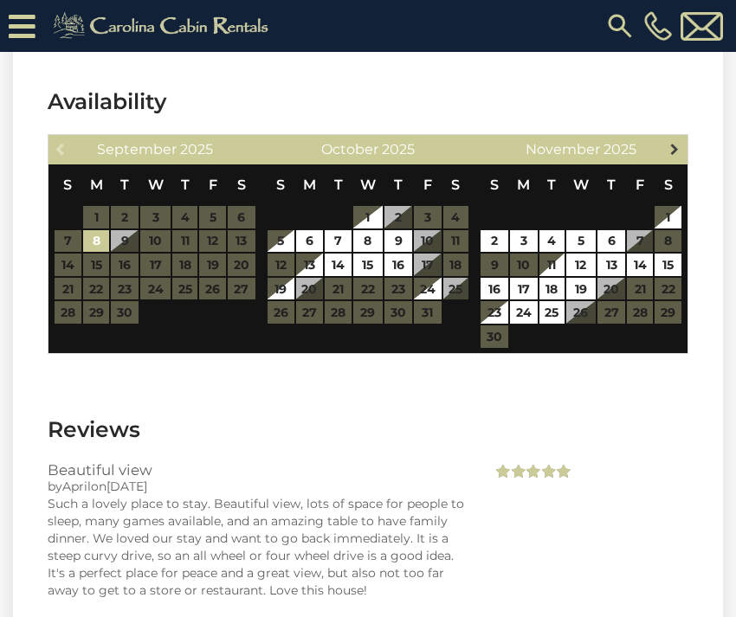
click at [669, 156] on span "Next" at bounding box center [674, 149] width 14 height 14
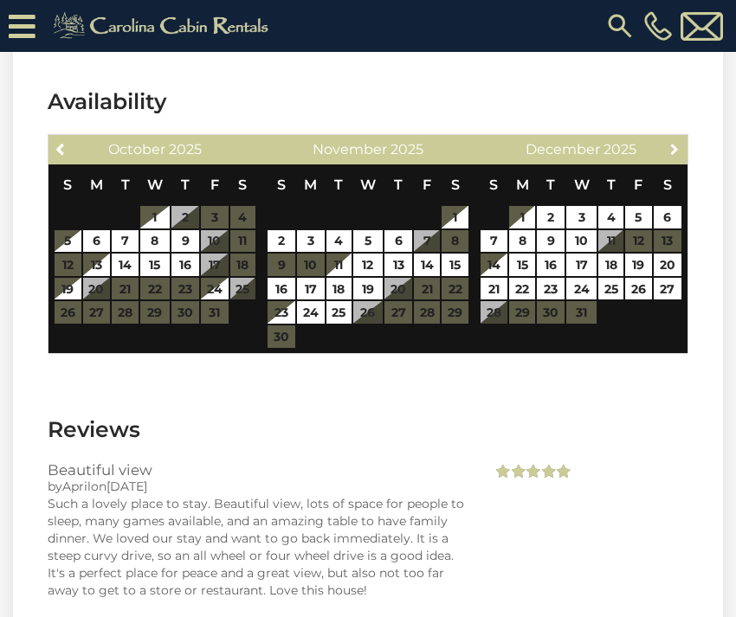
click at [669, 156] on span "Next" at bounding box center [674, 149] width 14 height 14
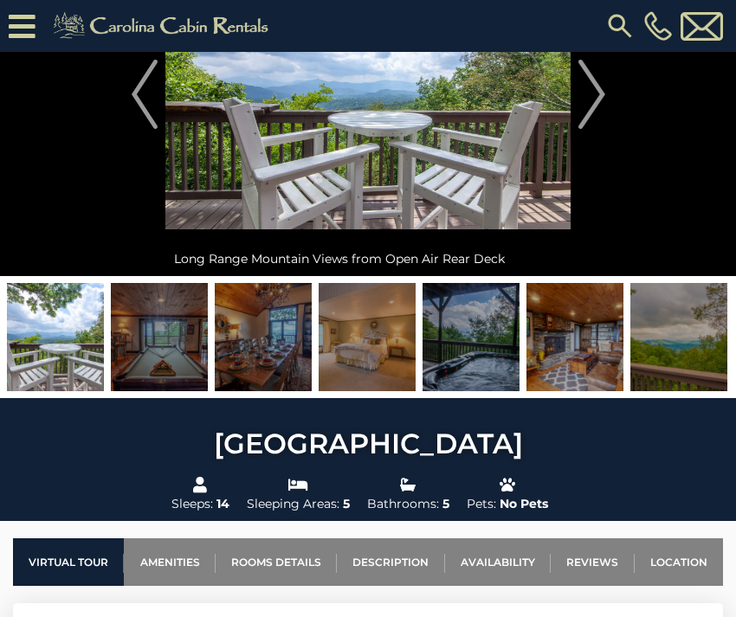
scroll to position [0, 0]
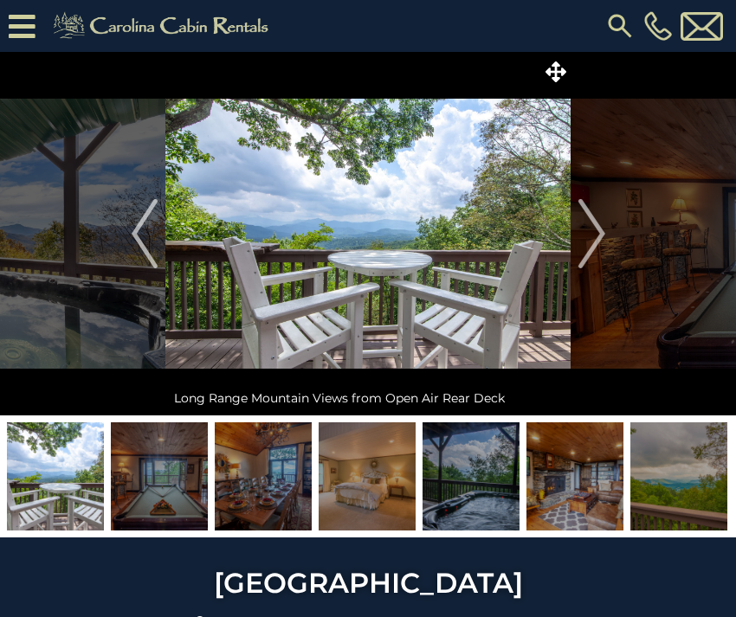
click at [376, 464] on img at bounding box center [366, 476] width 97 height 108
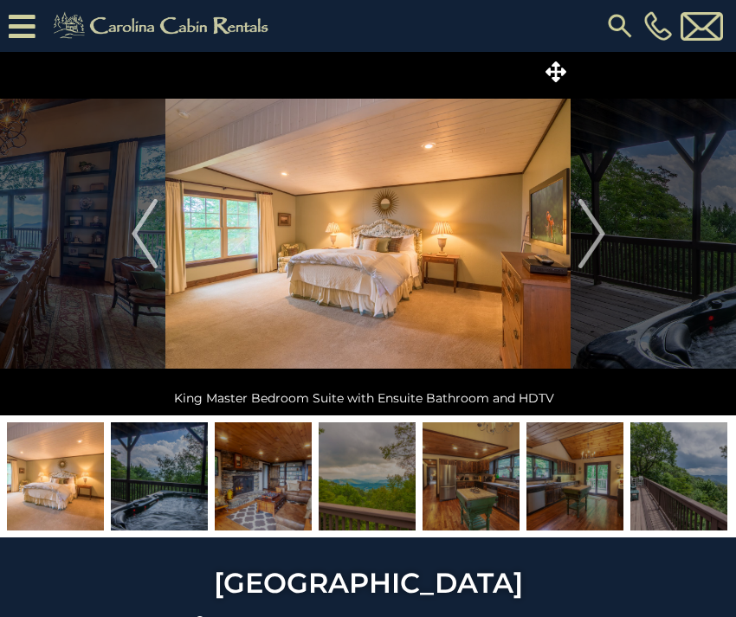
click at [176, 501] on img at bounding box center [159, 476] width 97 height 108
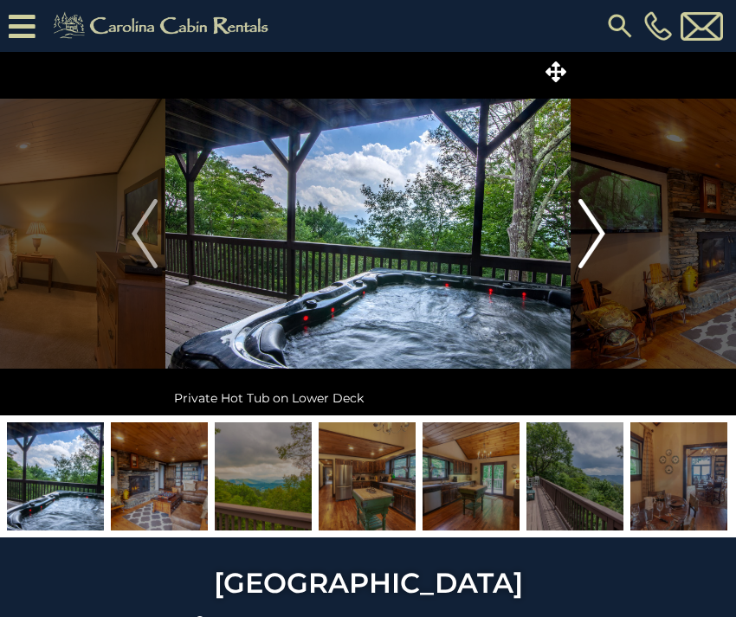
click at [597, 225] on img "Next" at bounding box center [591, 233] width 26 height 69
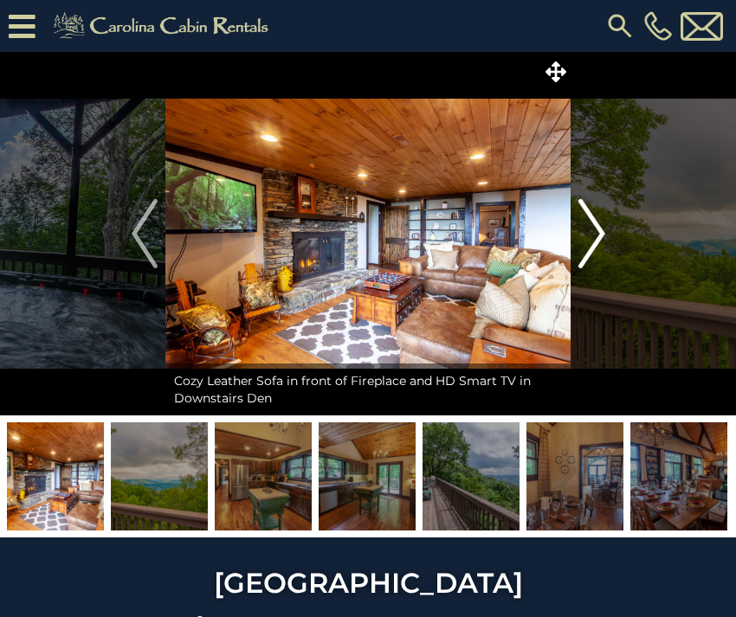
click at [597, 225] on img "Next" at bounding box center [591, 233] width 26 height 69
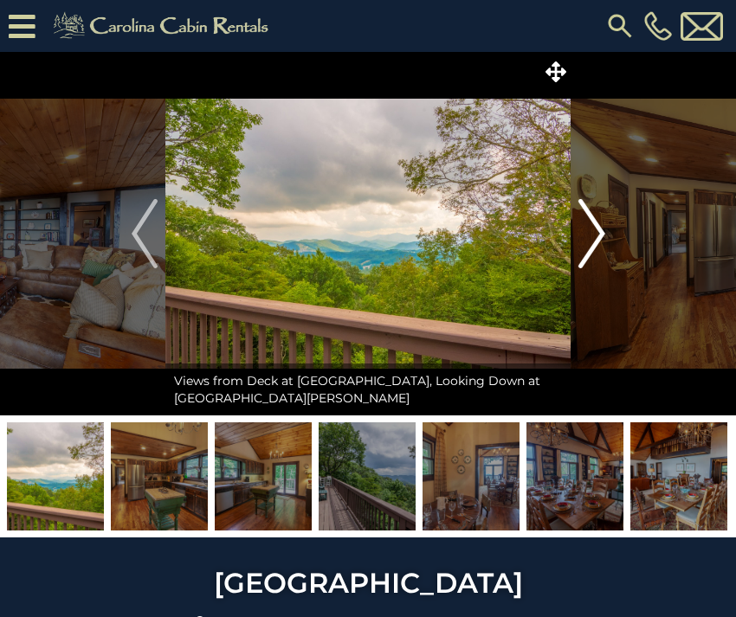
click at [597, 225] on img "Next" at bounding box center [591, 233] width 26 height 69
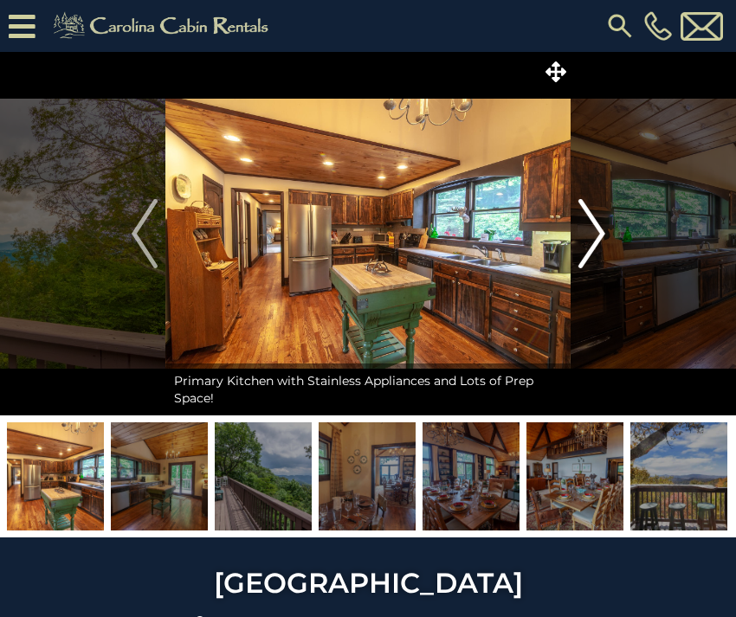
click at [597, 225] on img "Next" at bounding box center [591, 233] width 26 height 69
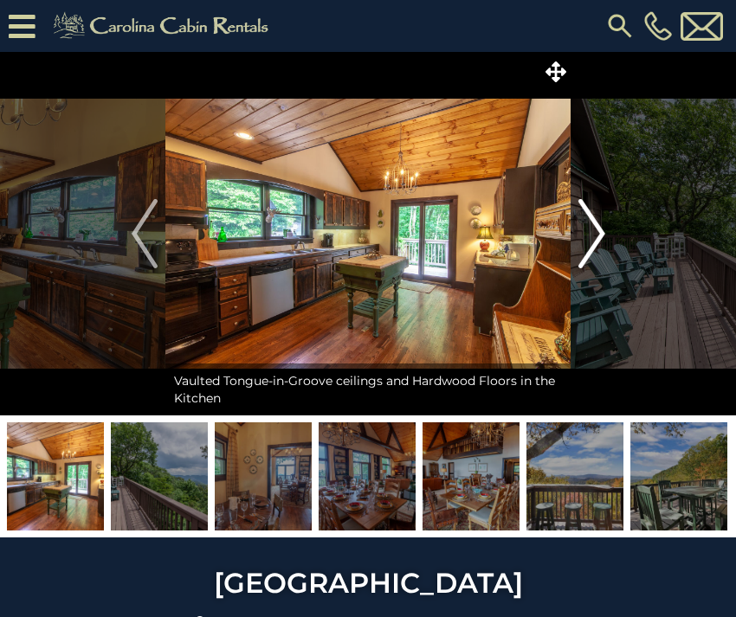
click at [597, 225] on img "Next" at bounding box center [591, 233] width 26 height 69
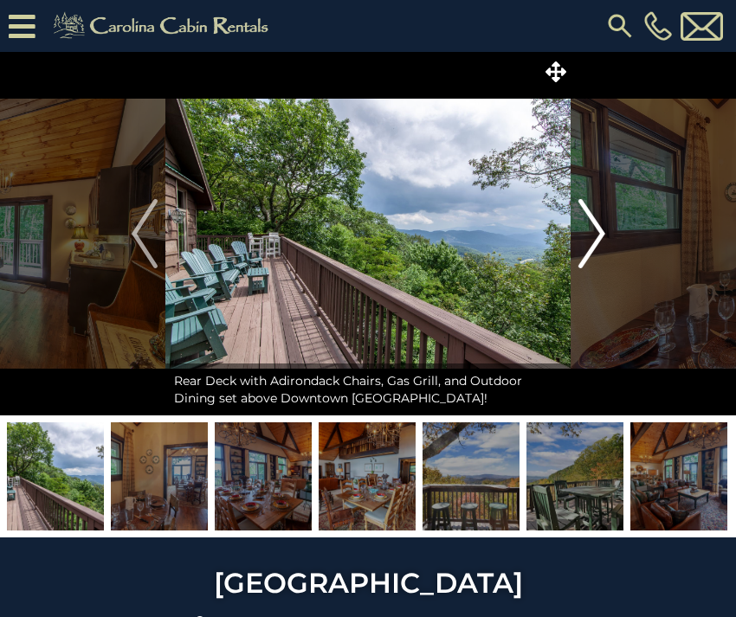
click at [597, 225] on img "Next" at bounding box center [591, 233] width 26 height 69
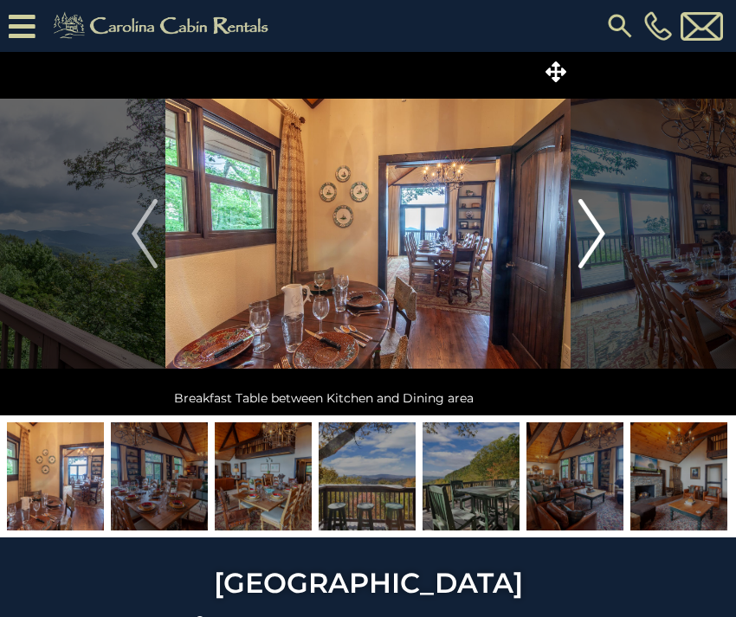
click at [597, 225] on img "Next" at bounding box center [591, 233] width 26 height 69
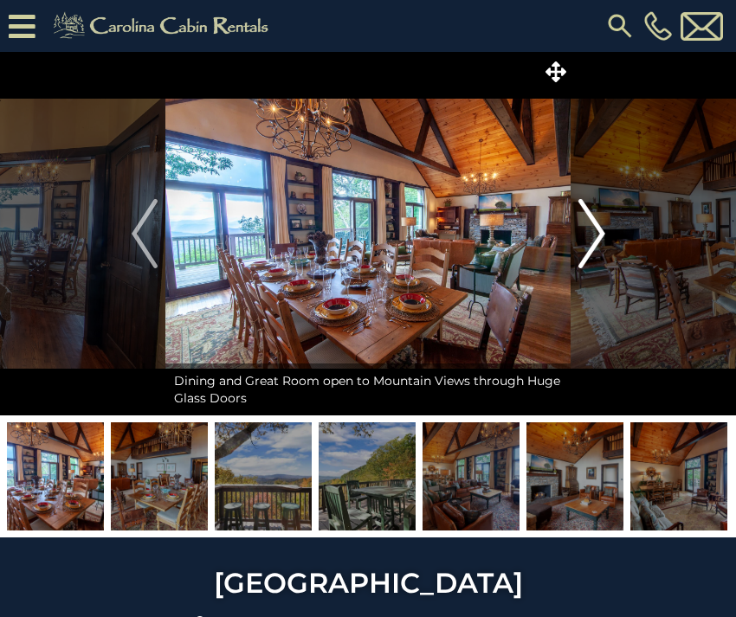
click at [597, 225] on img "Next" at bounding box center [591, 233] width 26 height 69
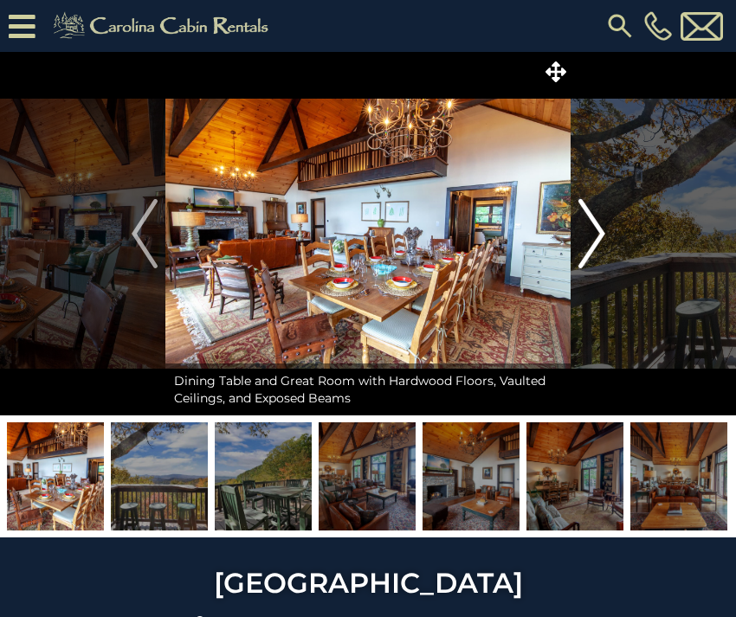
click at [597, 225] on img "Next" at bounding box center [591, 233] width 26 height 69
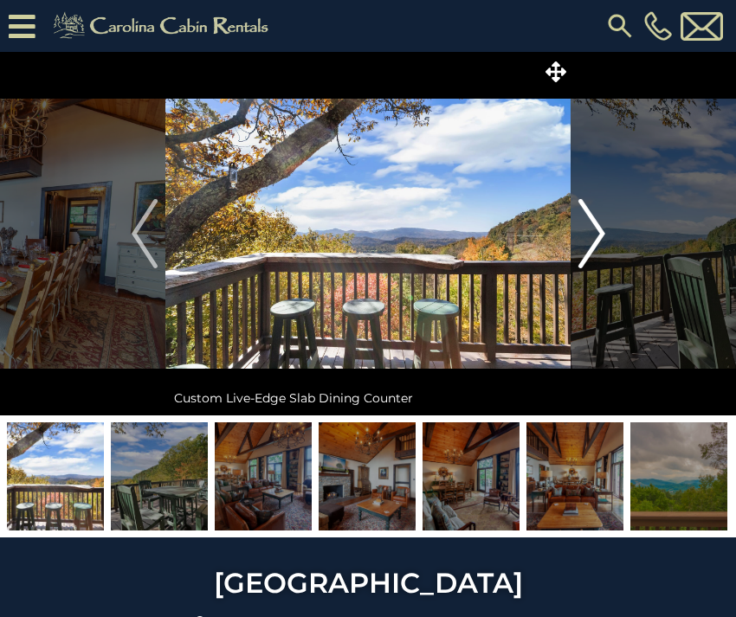
click at [597, 225] on img "Next" at bounding box center [591, 233] width 26 height 69
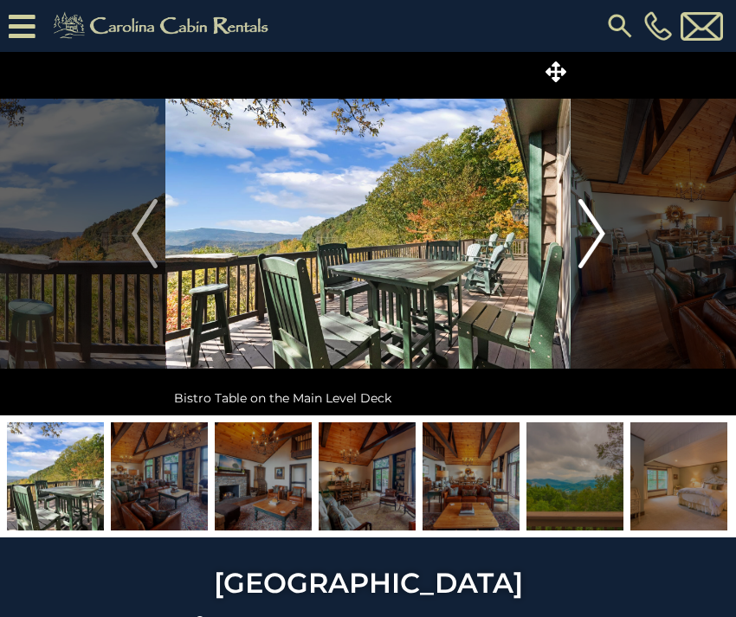
click at [597, 225] on img "Next" at bounding box center [591, 233] width 26 height 69
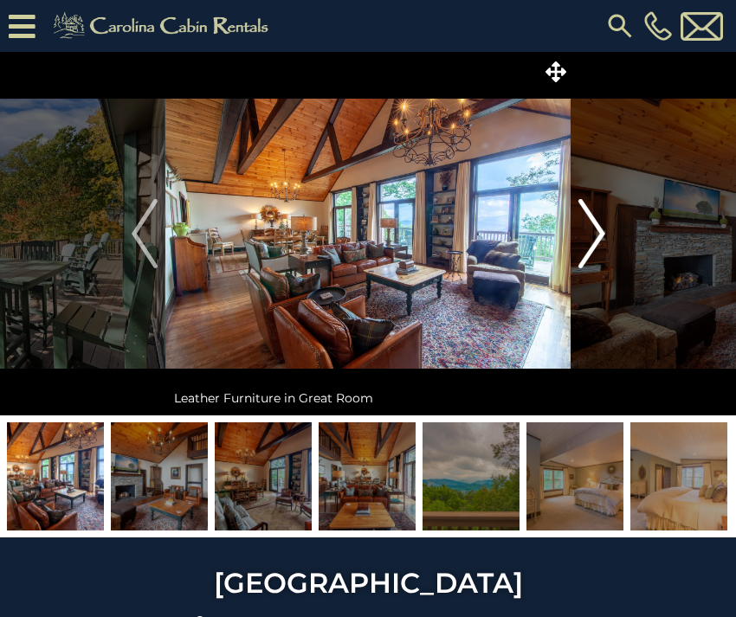
click at [597, 225] on img "Next" at bounding box center [591, 233] width 26 height 69
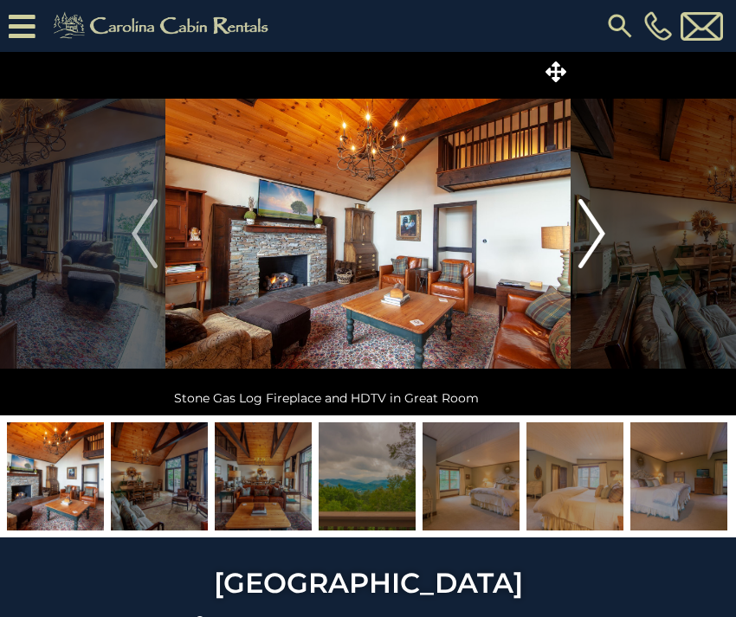
click at [597, 225] on img "Next" at bounding box center [591, 233] width 26 height 69
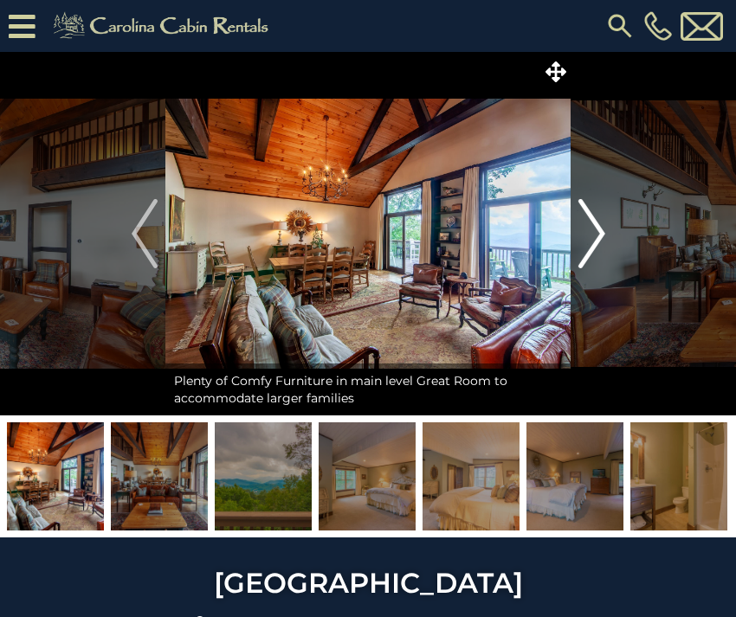
click at [597, 225] on img "Next" at bounding box center [591, 233] width 26 height 69
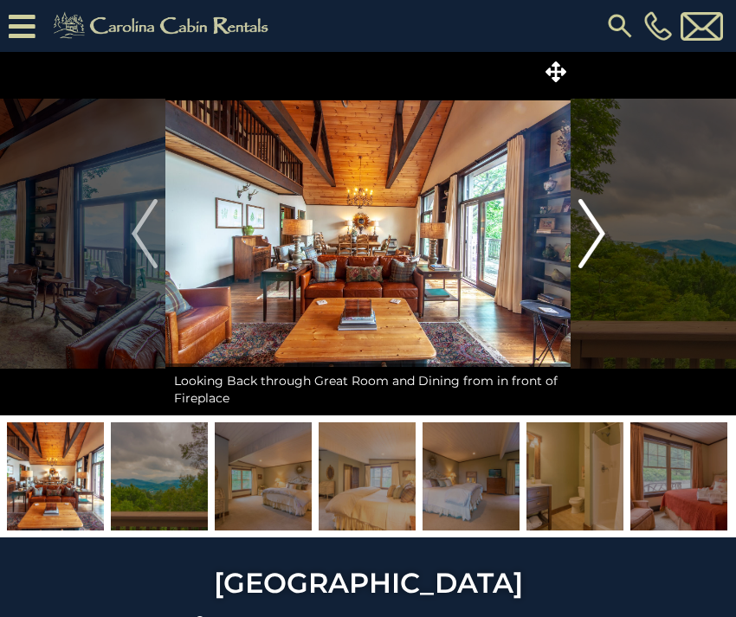
click at [597, 225] on img "Next" at bounding box center [591, 233] width 26 height 69
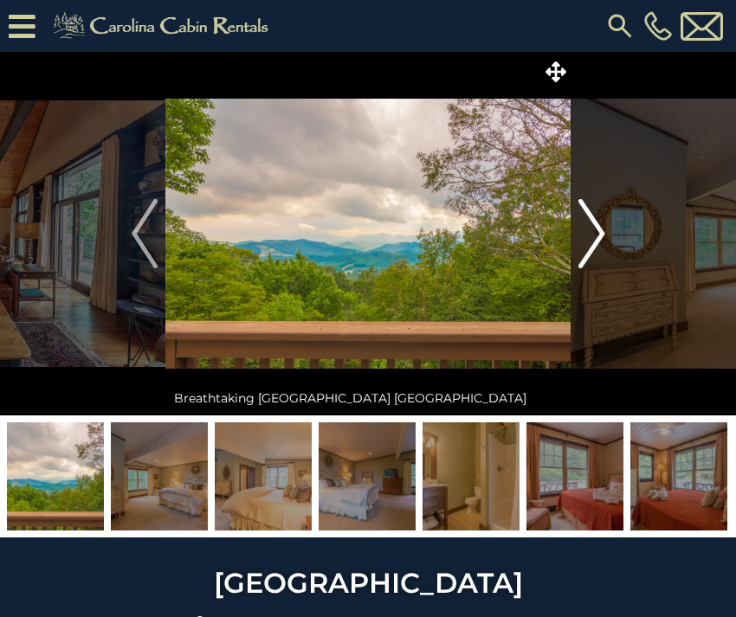
click at [597, 225] on img "Next" at bounding box center [591, 233] width 26 height 69
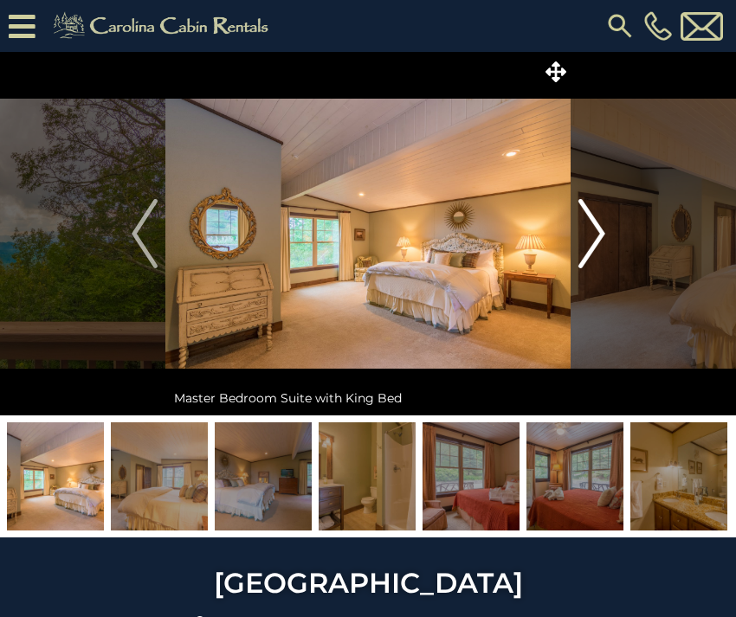
click at [597, 225] on img "Next" at bounding box center [591, 233] width 26 height 69
